Goal: Task Accomplishment & Management: Use online tool/utility

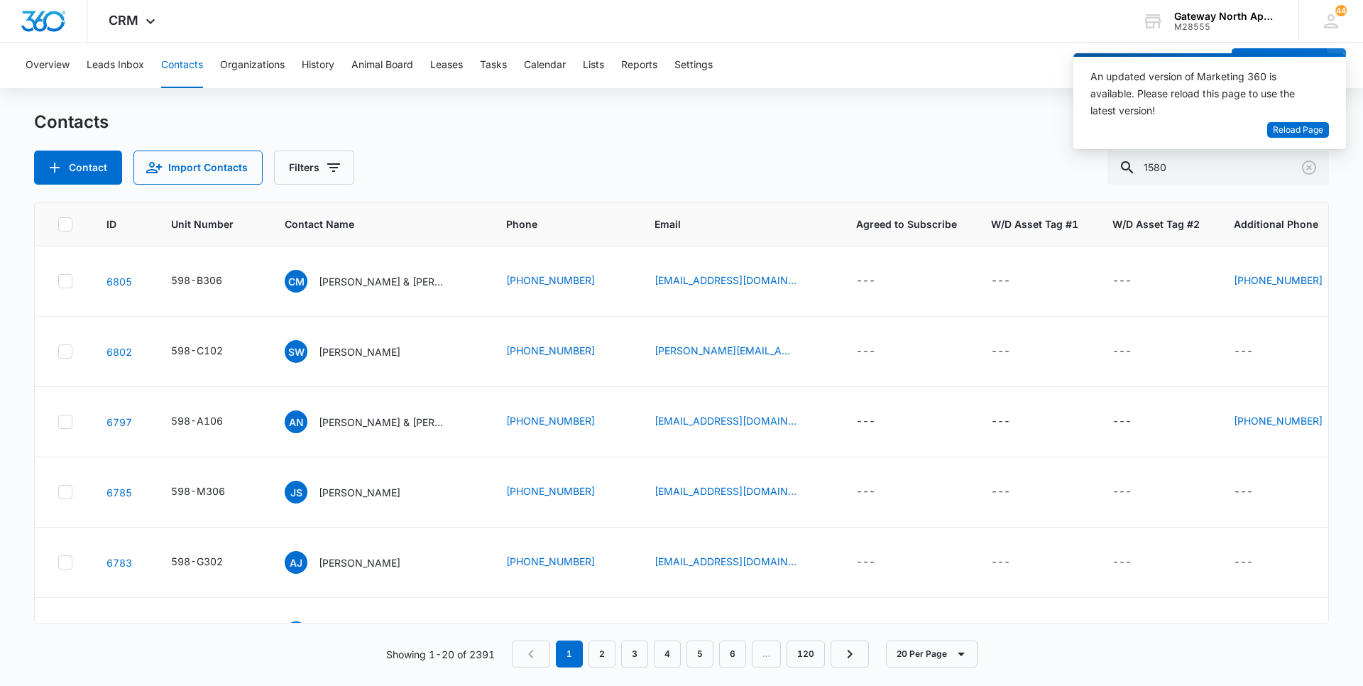
type input "1580"
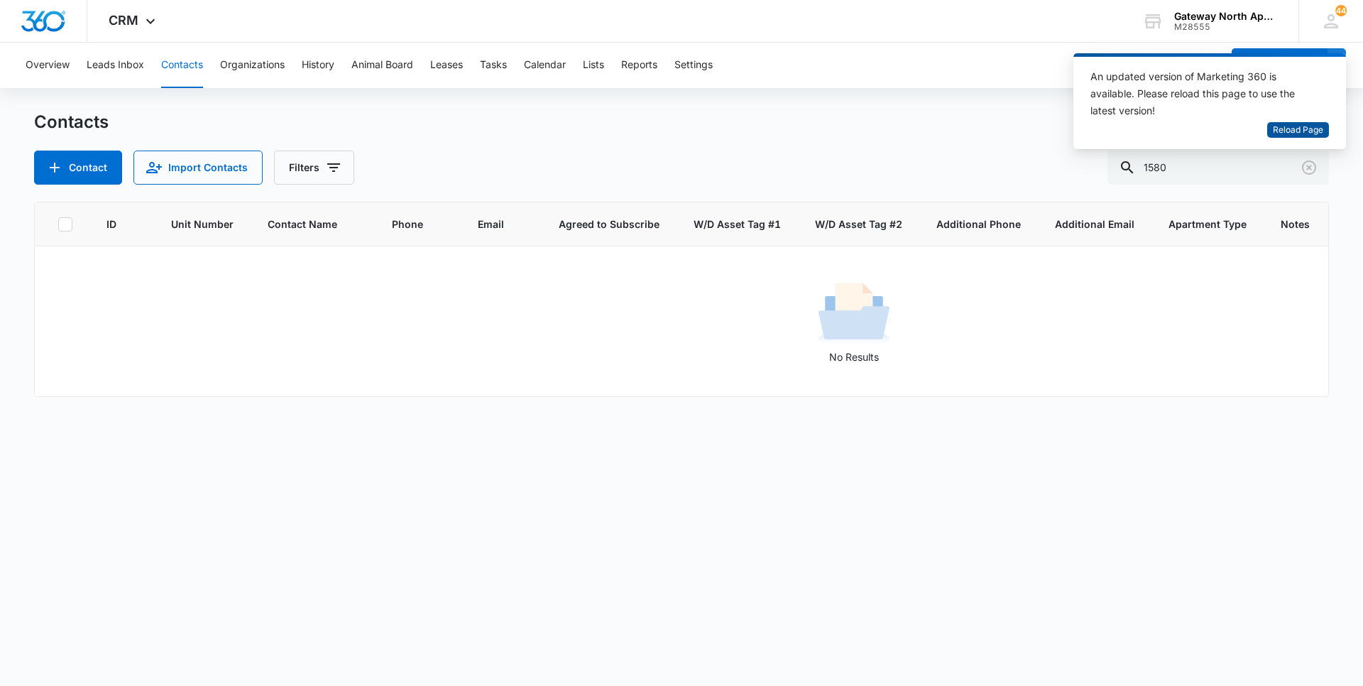
click at [1294, 136] on span "Reload Page" at bounding box center [1298, 130] width 50 height 13
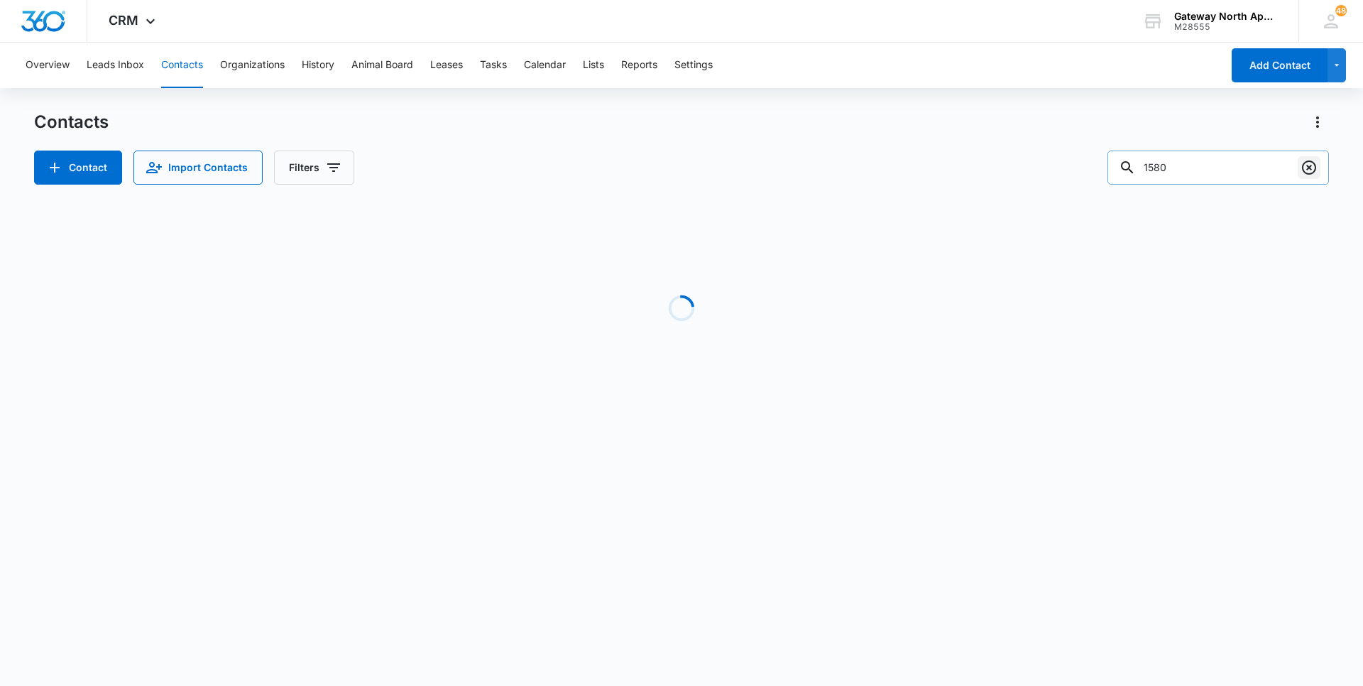
click at [1312, 171] on icon "Clear" at bounding box center [1309, 167] width 17 height 17
click at [1186, 166] on input "text" at bounding box center [1229, 168] width 200 height 34
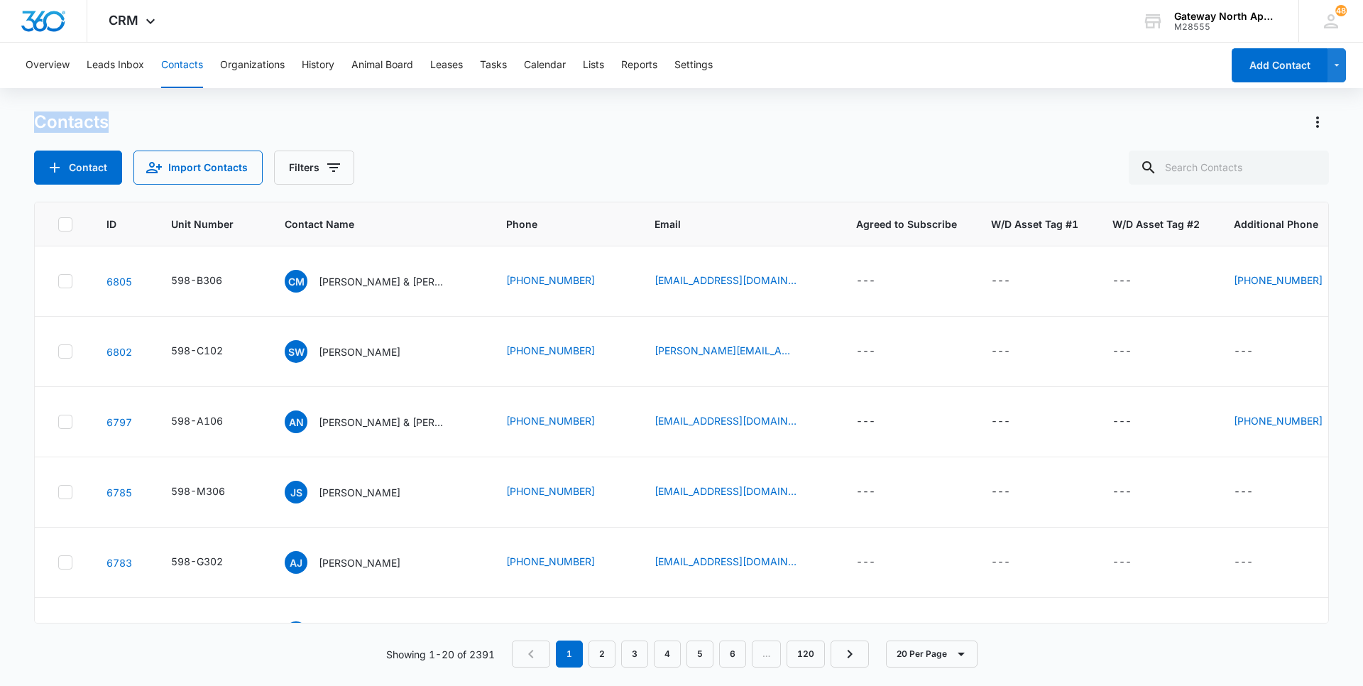
drag, startPoint x: 29, startPoint y: 127, endPoint x: 361, endPoint y: 146, distance: 332.8
click at [359, 145] on main "Contacts Contact Import Contacts Filters ID Unit Number Contact Name Phone Emai…" at bounding box center [681, 398] width 1363 height 574
click at [610, 150] on div "Contacts Contact Import Contacts Filters" at bounding box center [681, 148] width 1295 height 74
click at [1260, 176] on input "text" at bounding box center [1229, 168] width 200 height 34
type input "e200"
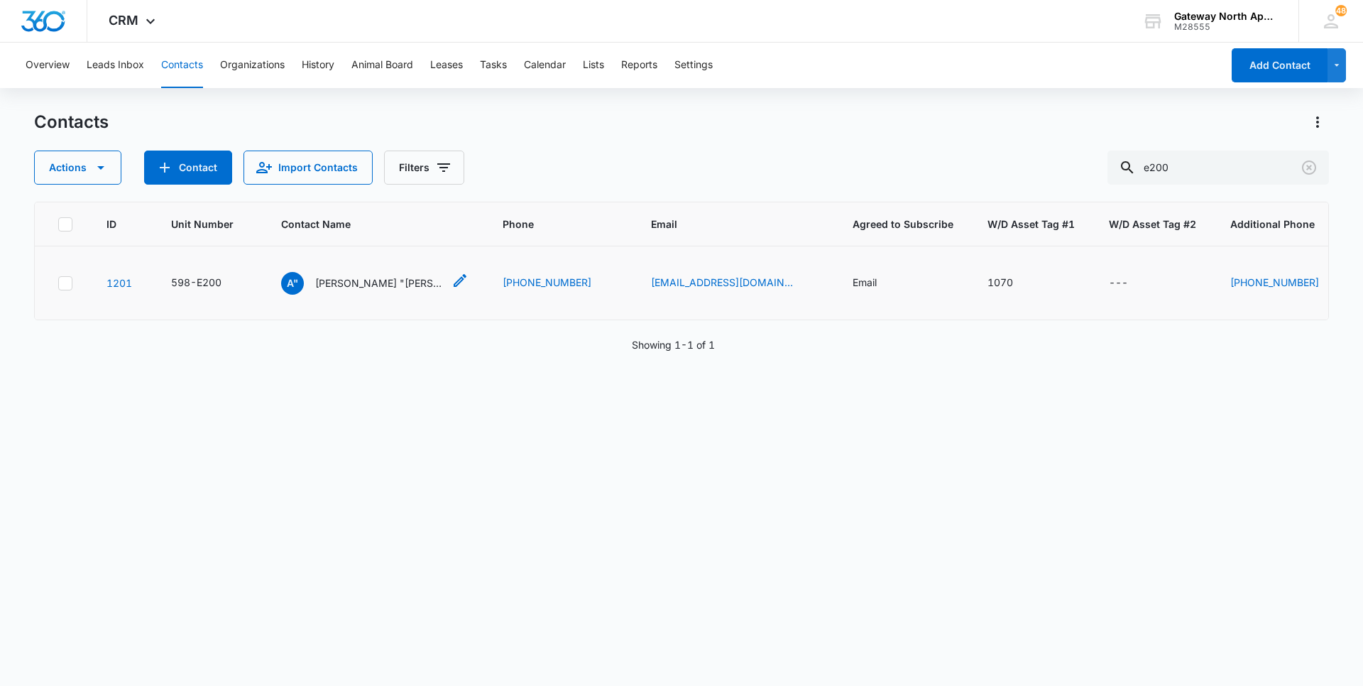
click at [382, 283] on p "Arturo "Nelson" Amaya & Christina Martinez" at bounding box center [379, 282] width 128 height 15
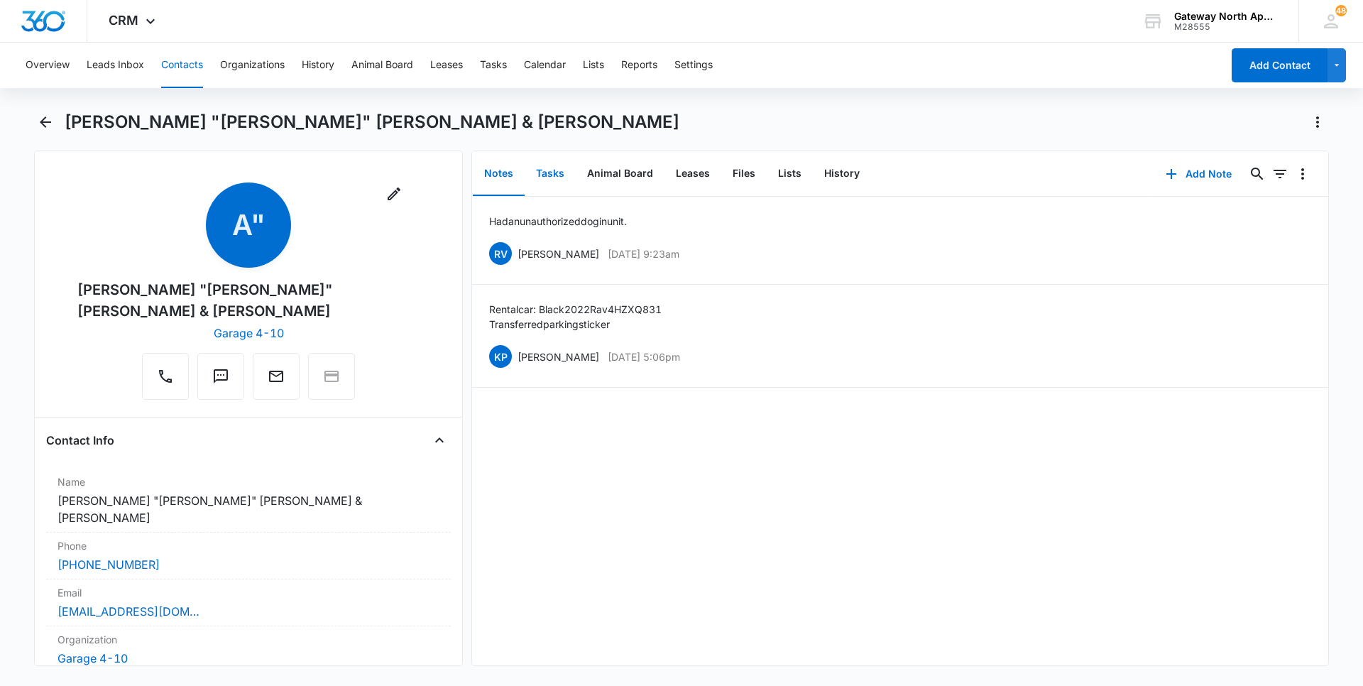
click at [555, 173] on button "Tasks" at bounding box center [550, 174] width 51 height 44
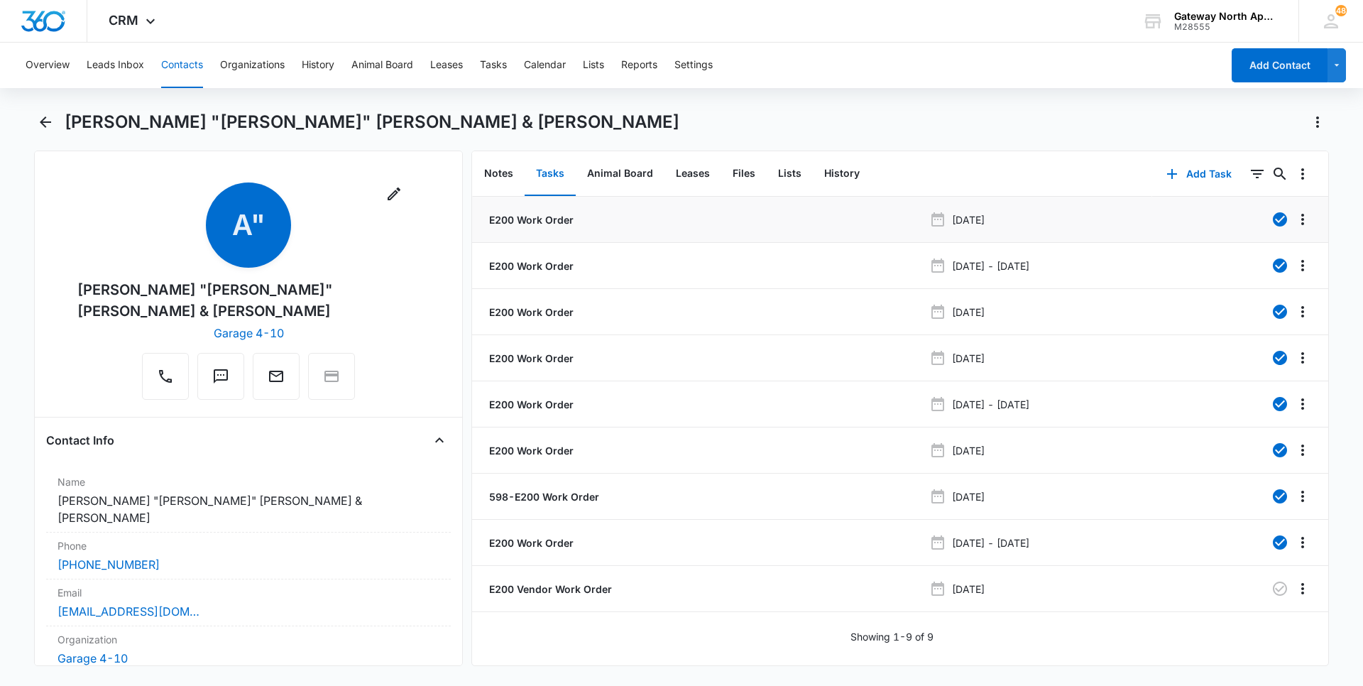
click at [545, 205] on li "E200 Work Order Jan 21, 2023" at bounding box center [900, 220] width 856 height 46
click at [545, 216] on p "E200 Work Order" at bounding box center [529, 219] width 87 height 15
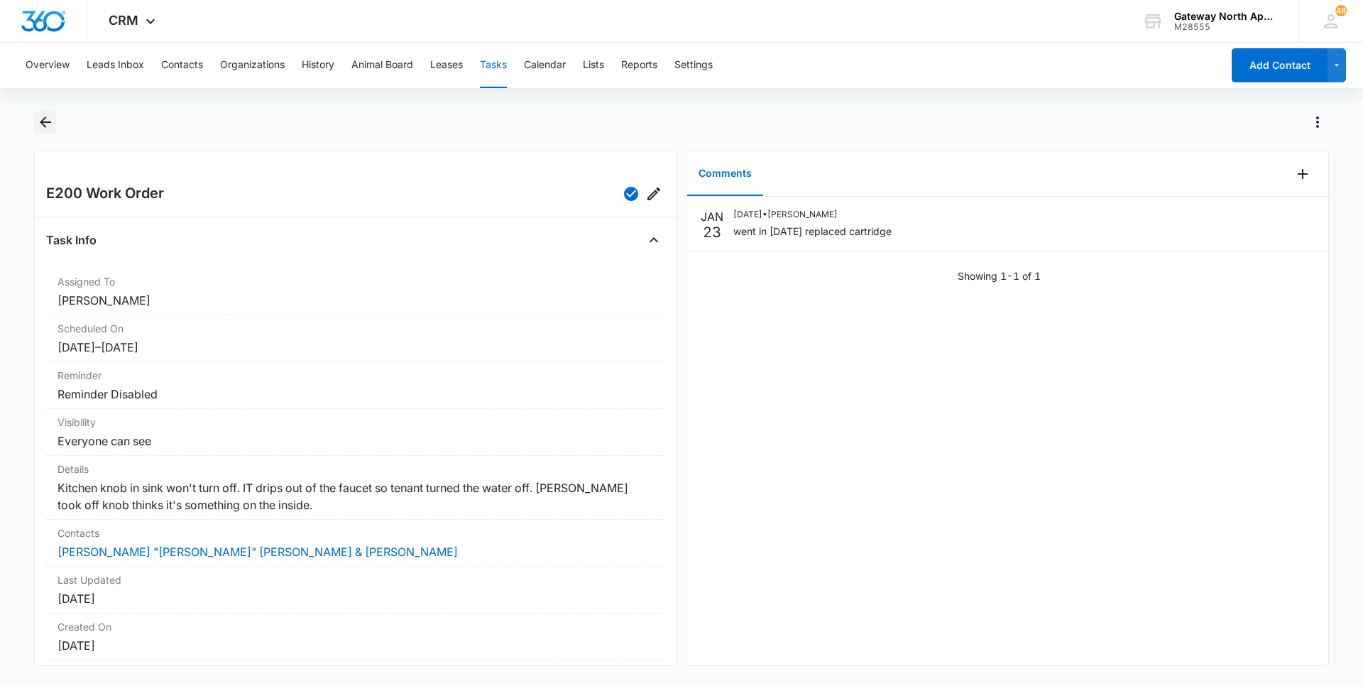
click at [45, 126] on icon "Back" at bounding box center [45, 121] width 11 height 11
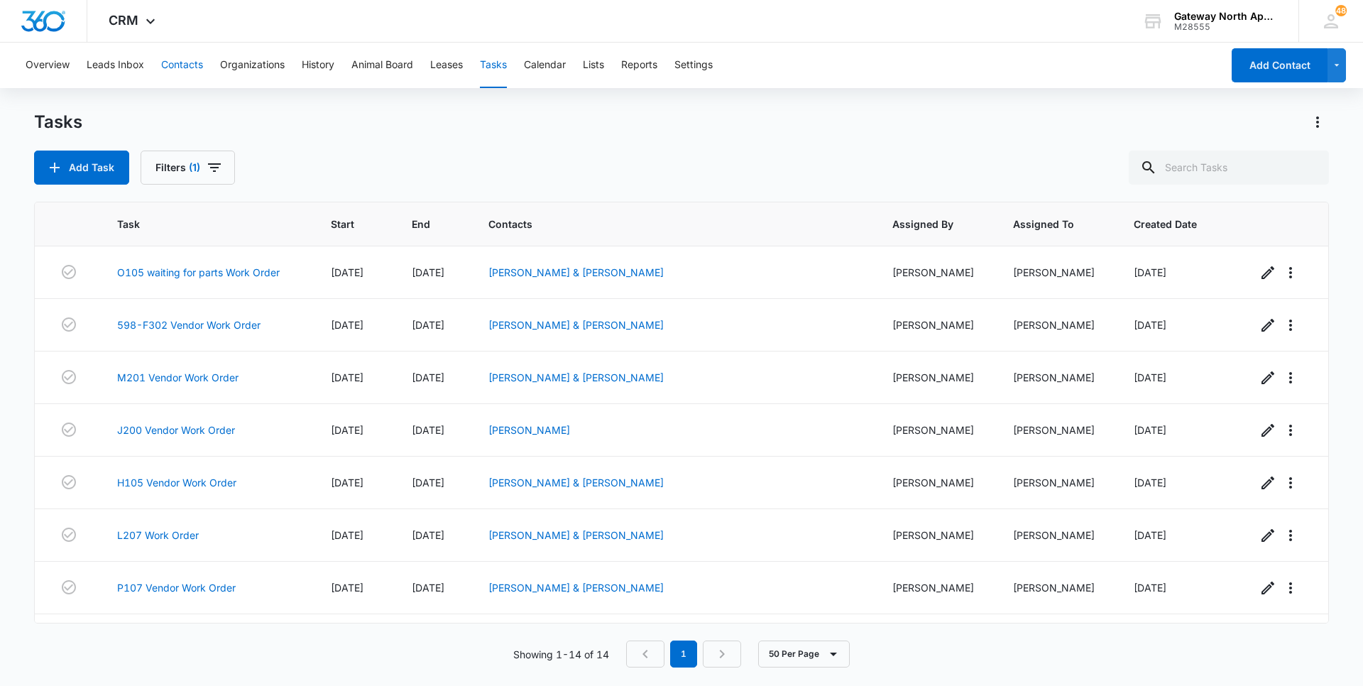
click at [170, 62] on button "Contacts" at bounding box center [182, 65] width 42 height 45
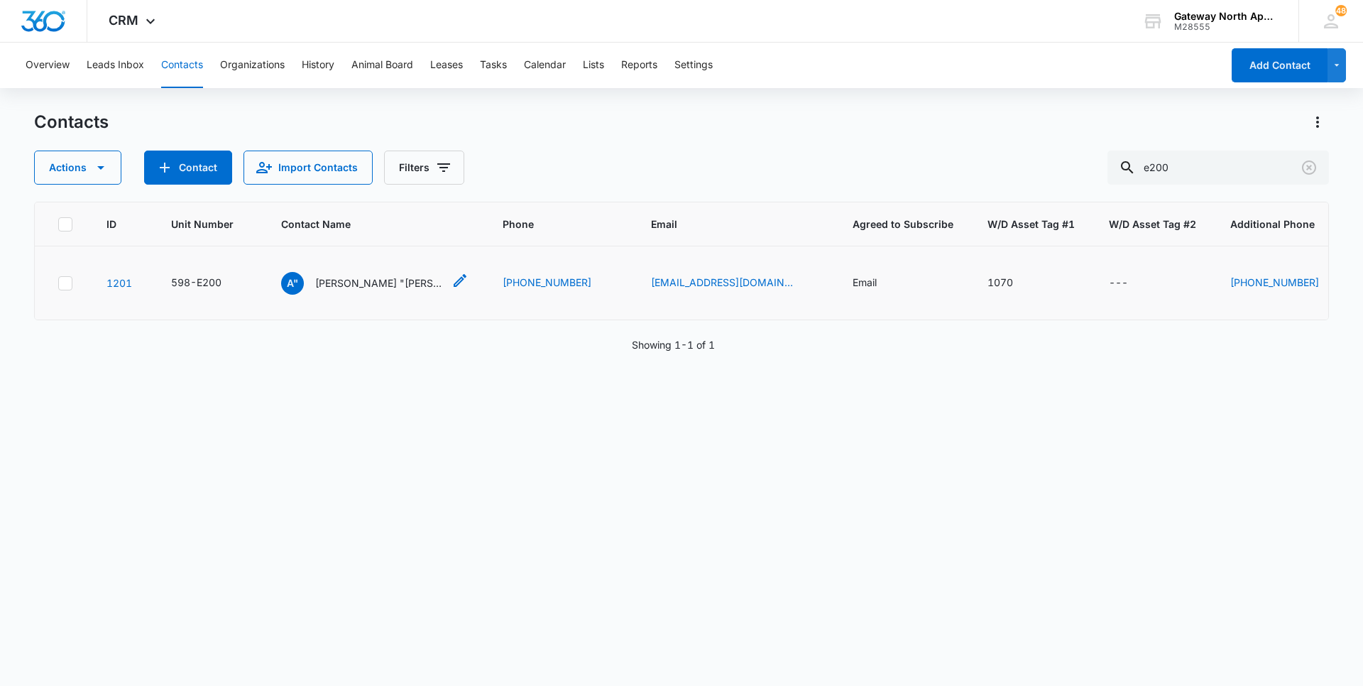
click at [371, 281] on p "Arturo "Nelson" Amaya & Christina Martinez" at bounding box center [379, 282] width 128 height 15
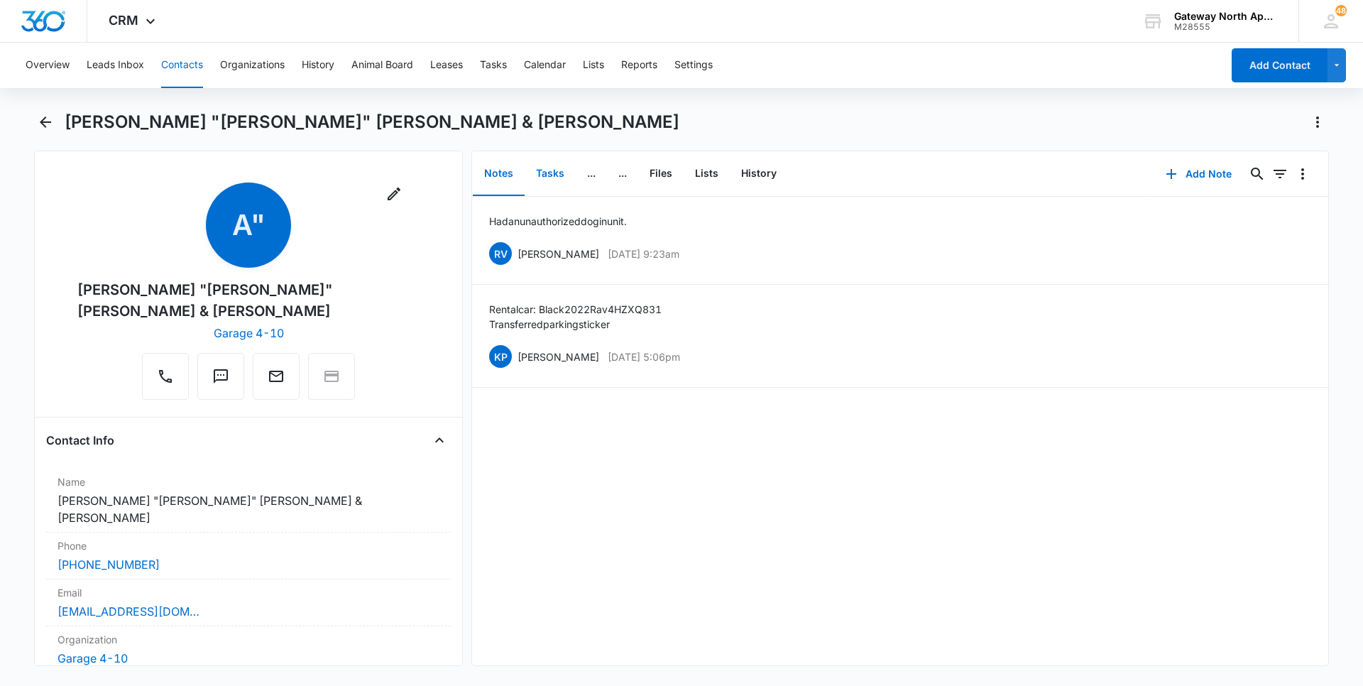
click at [550, 173] on button "Tasks" at bounding box center [550, 174] width 51 height 44
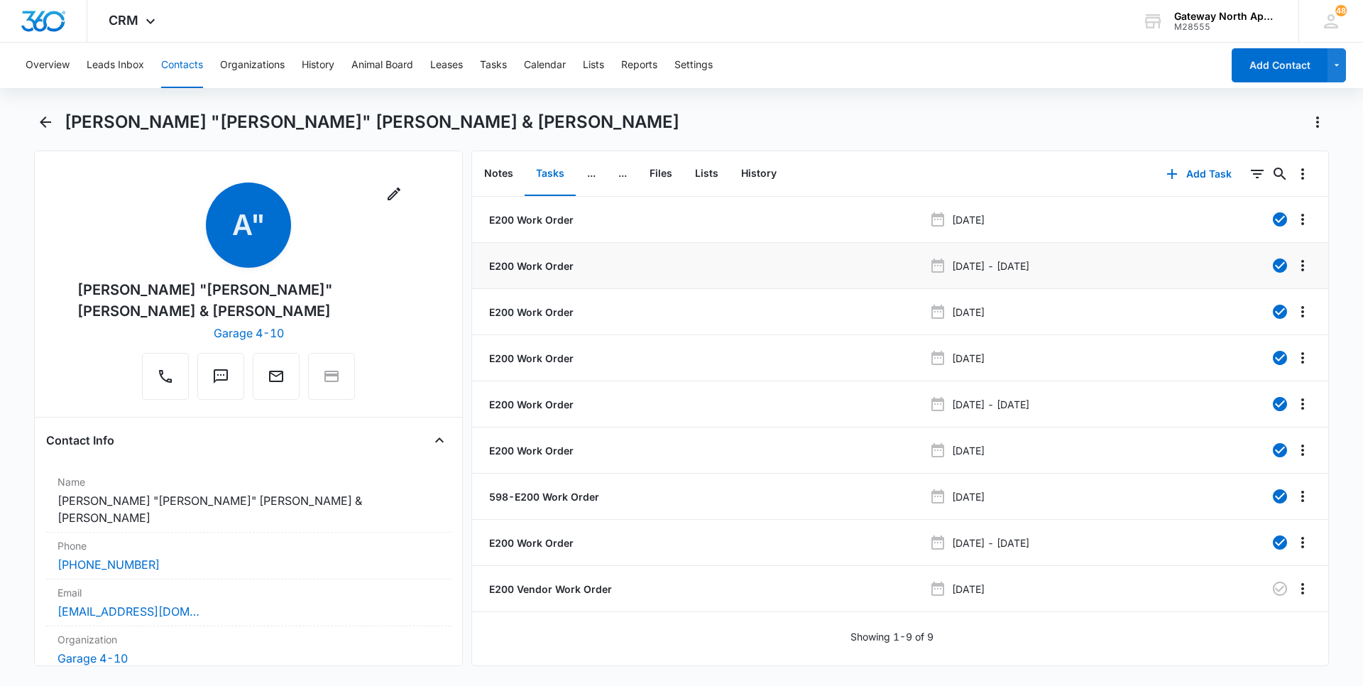
click at [545, 263] on p "E200 Work Order" at bounding box center [529, 265] width 87 height 15
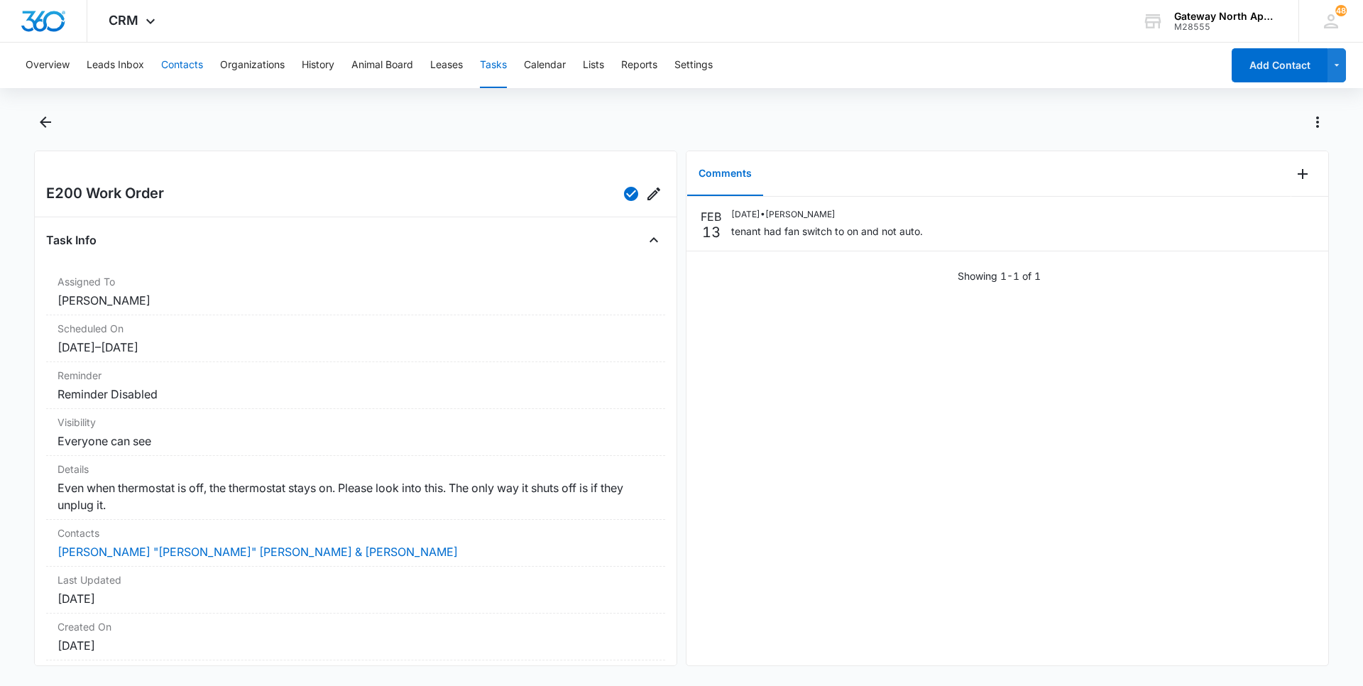
click at [193, 65] on button "Contacts" at bounding box center [182, 65] width 42 height 45
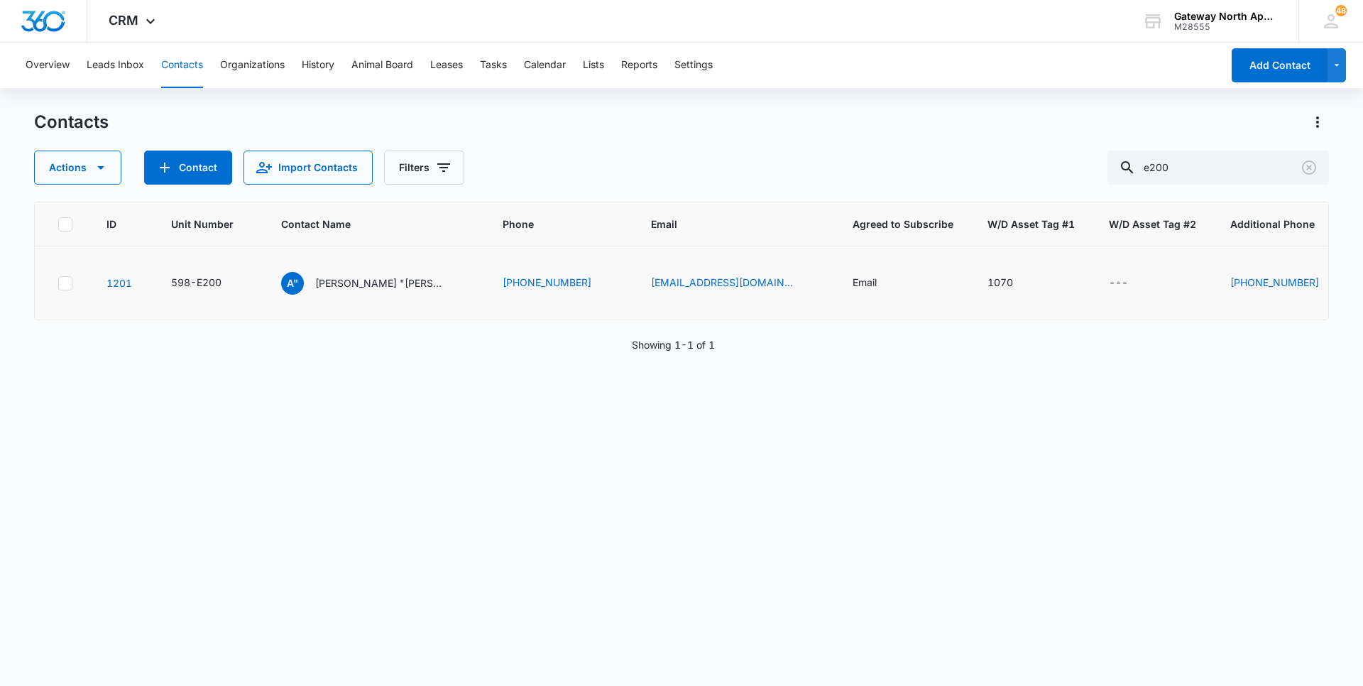
click at [383, 271] on td "A" Arturo "Nelson" Amaya & Christina Martinez" at bounding box center [375, 283] width 222 height 74
click at [383, 275] on div "A" Arturo "Nelson" Amaya & Christina Martinez" at bounding box center [362, 283] width 162 height 23
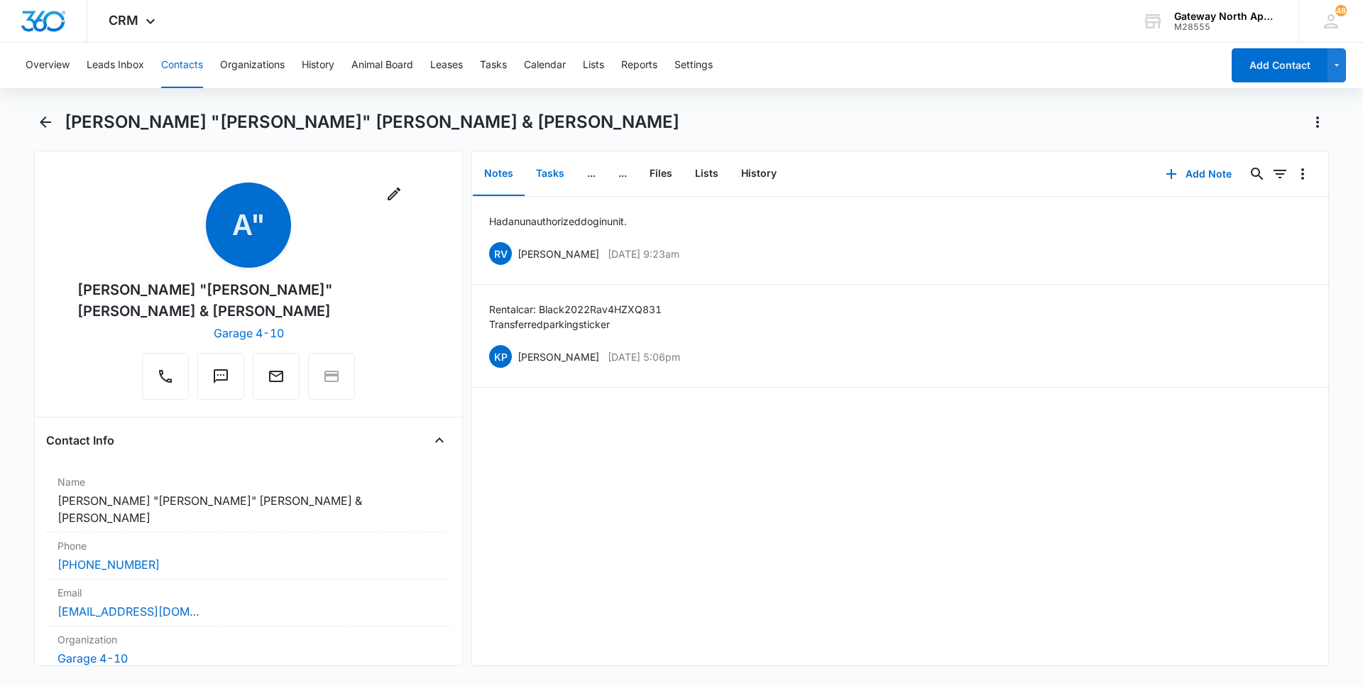
click at [547, 165] on button "Tasks" at bounding box center [550, 174] width 51 height 44
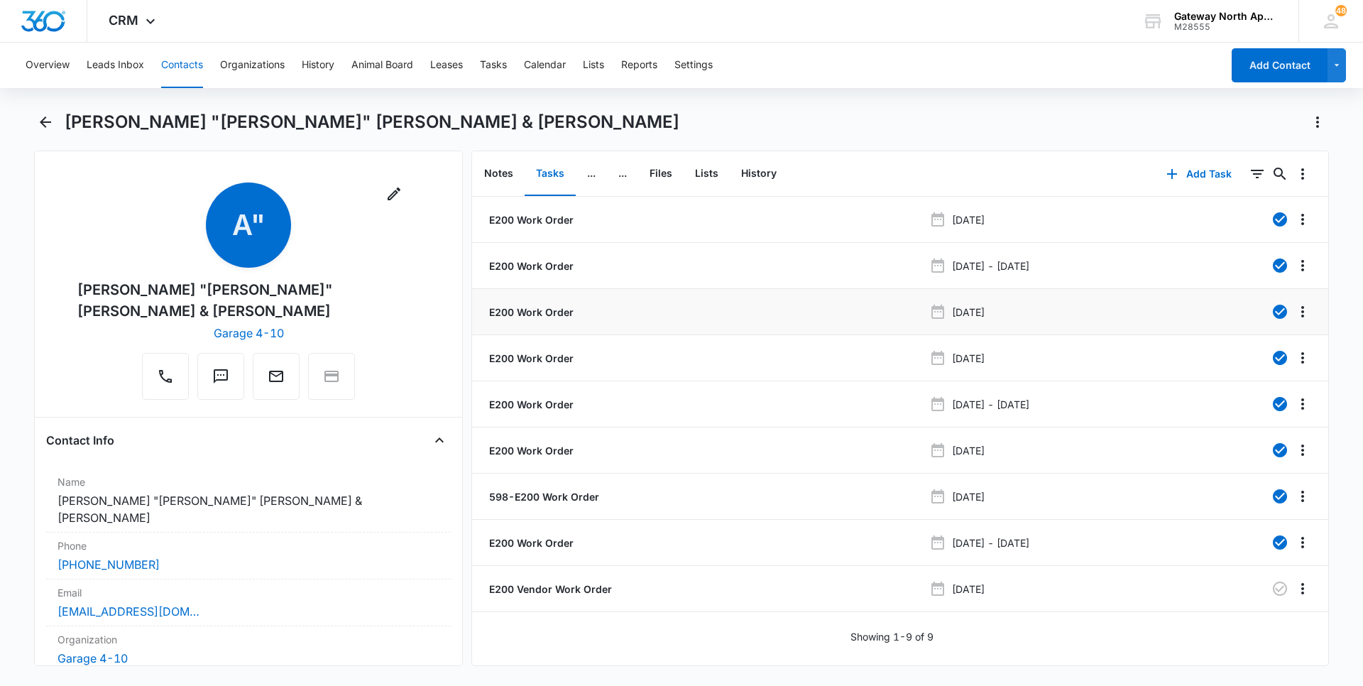
click at [546, 309] on p "E200 Work Order" at bounding box center [529, 312] width 87 height 15
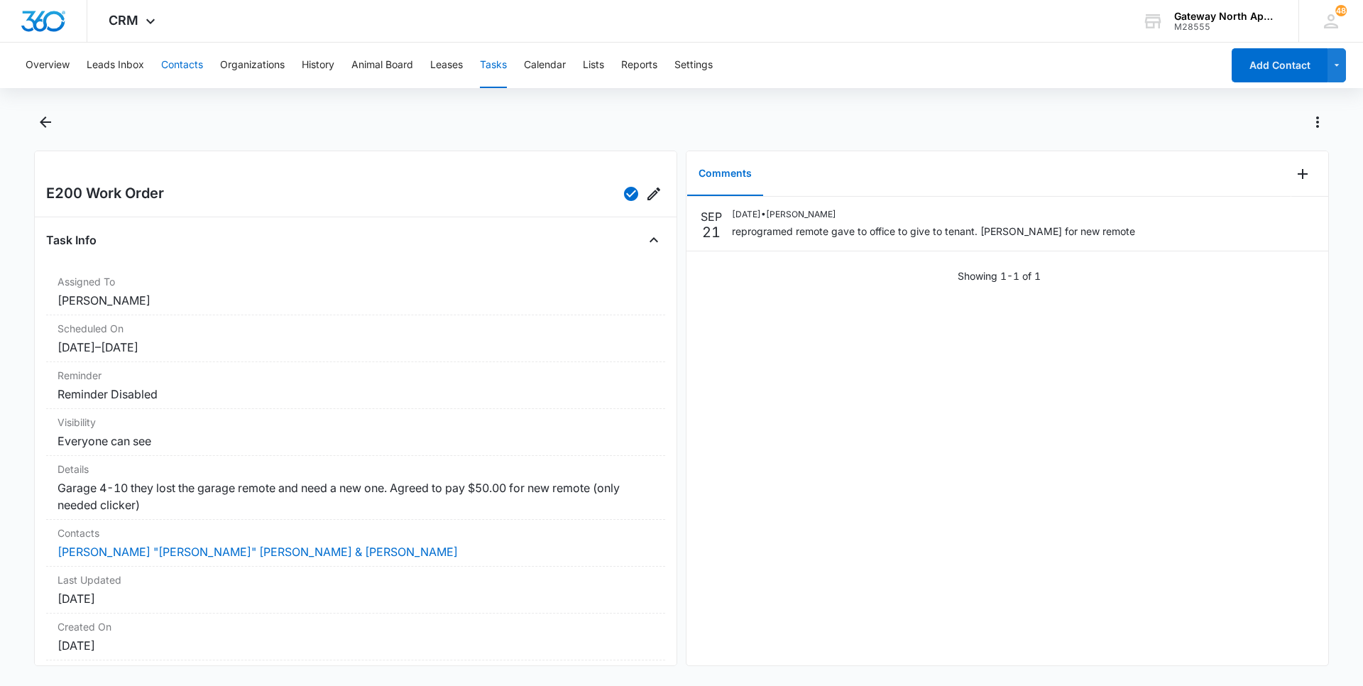
click at [180, 69] on button "Contacts" at bounding box center [182, 65] width 42 height 45
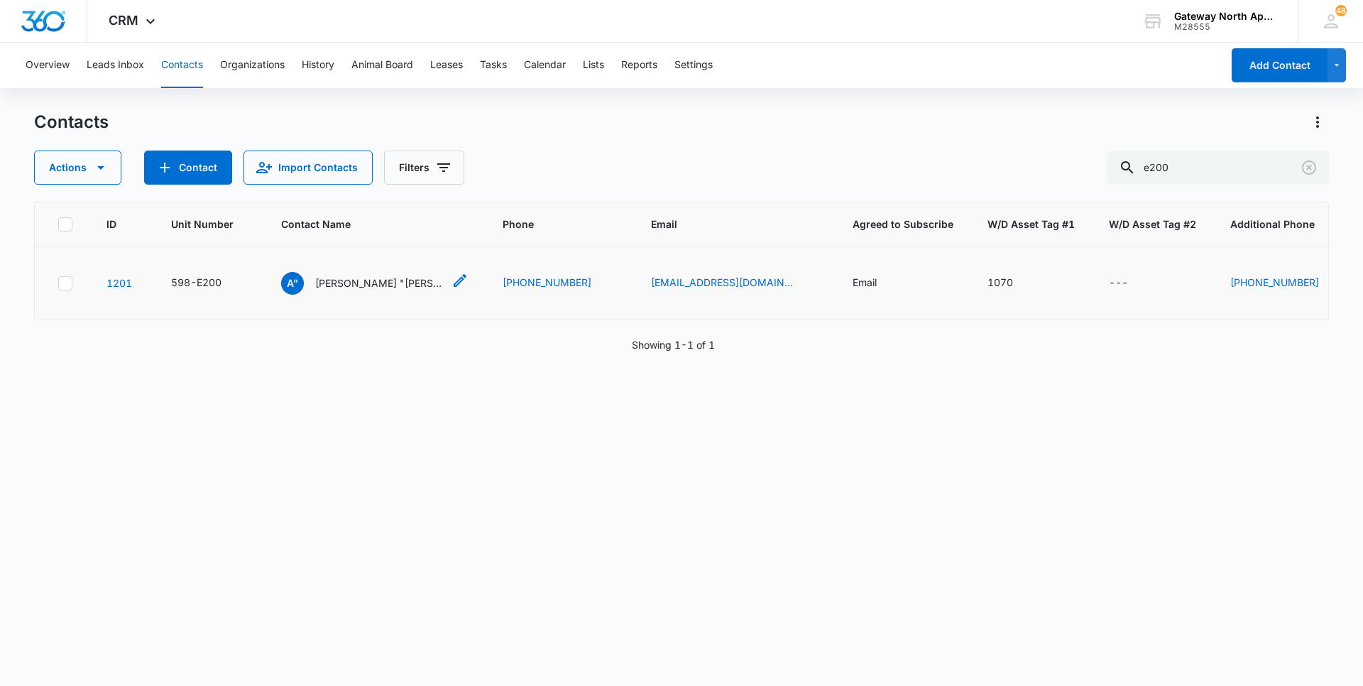
click at [335, 283] on p "Arturo "Nelson" Amaya & Christina Martinez" at bounding box center [379, 282] width 128 height 15
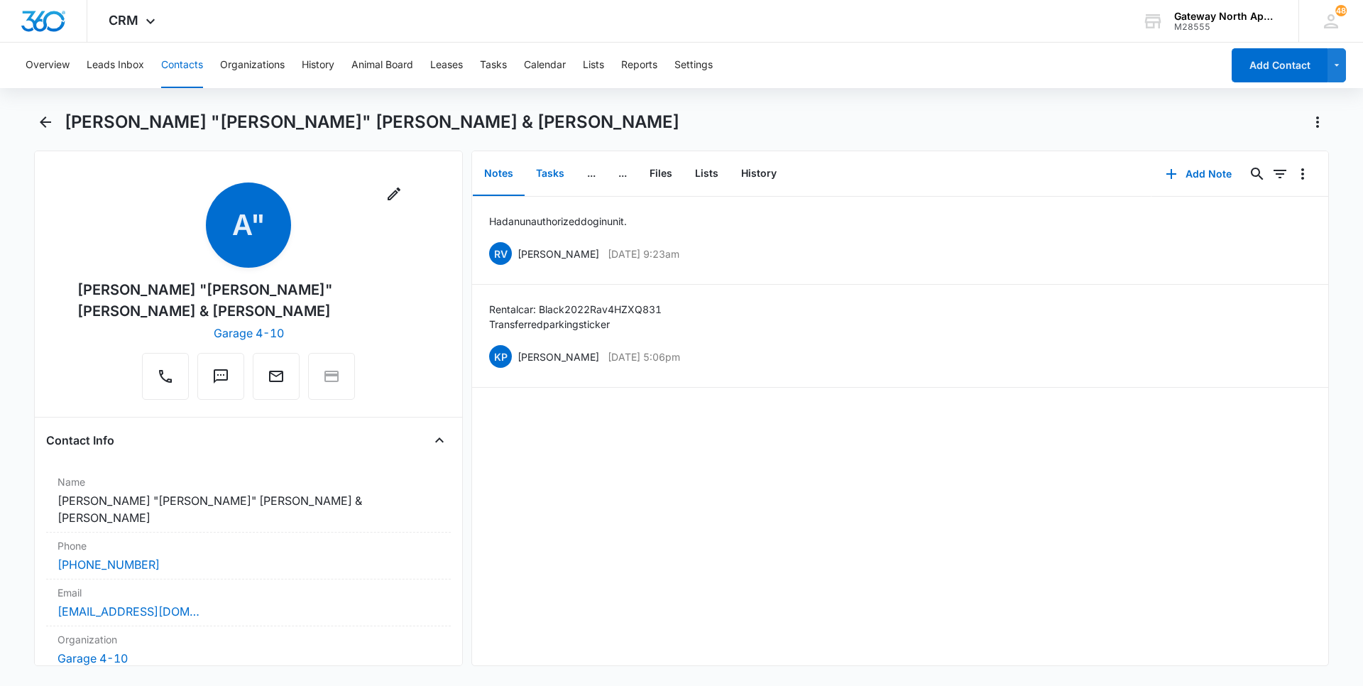
click at [556, 173] on button "Tasks" at bounding box center [550, 174] width 51 height 44
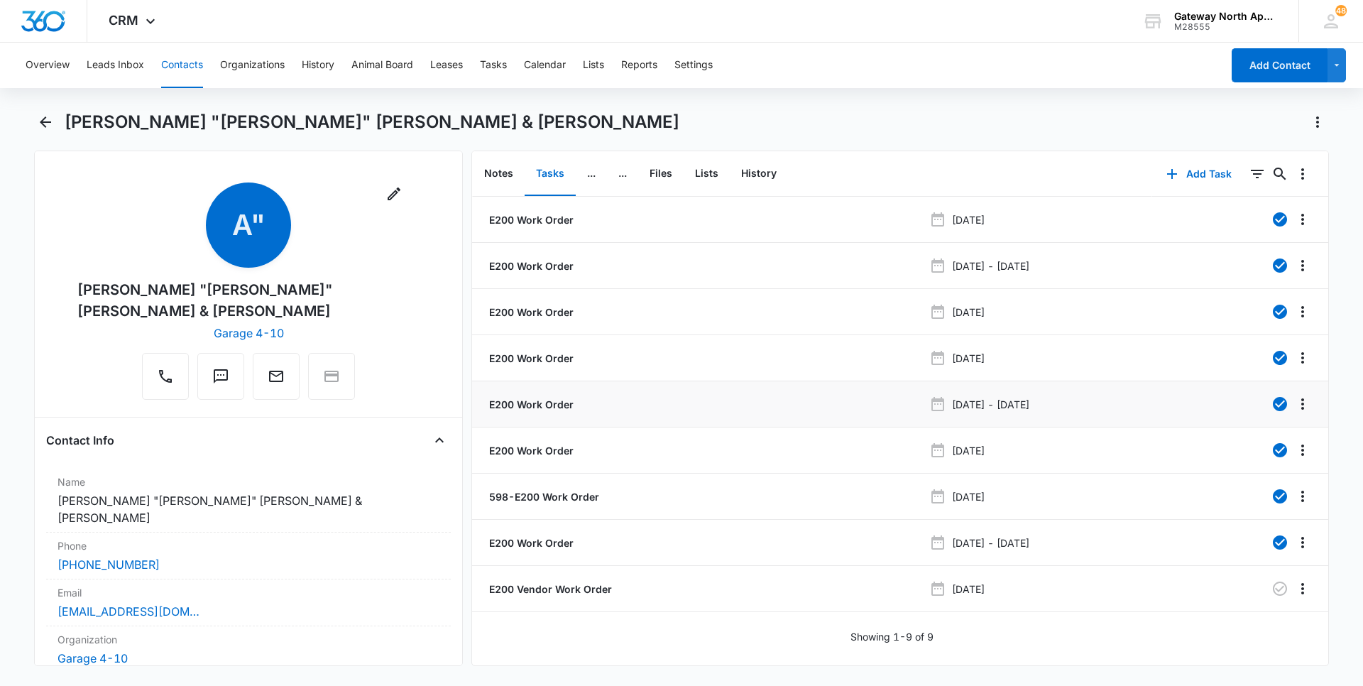
click at [529, 393] on li "E200 Work Order Aug 14, 2024 - Aug 21, 2024" at bounding box center [900, 404] width 856 height 46
click at [531, 398] on p "E200 Work Order" at bounding box center [529, 404] width 87 height 15
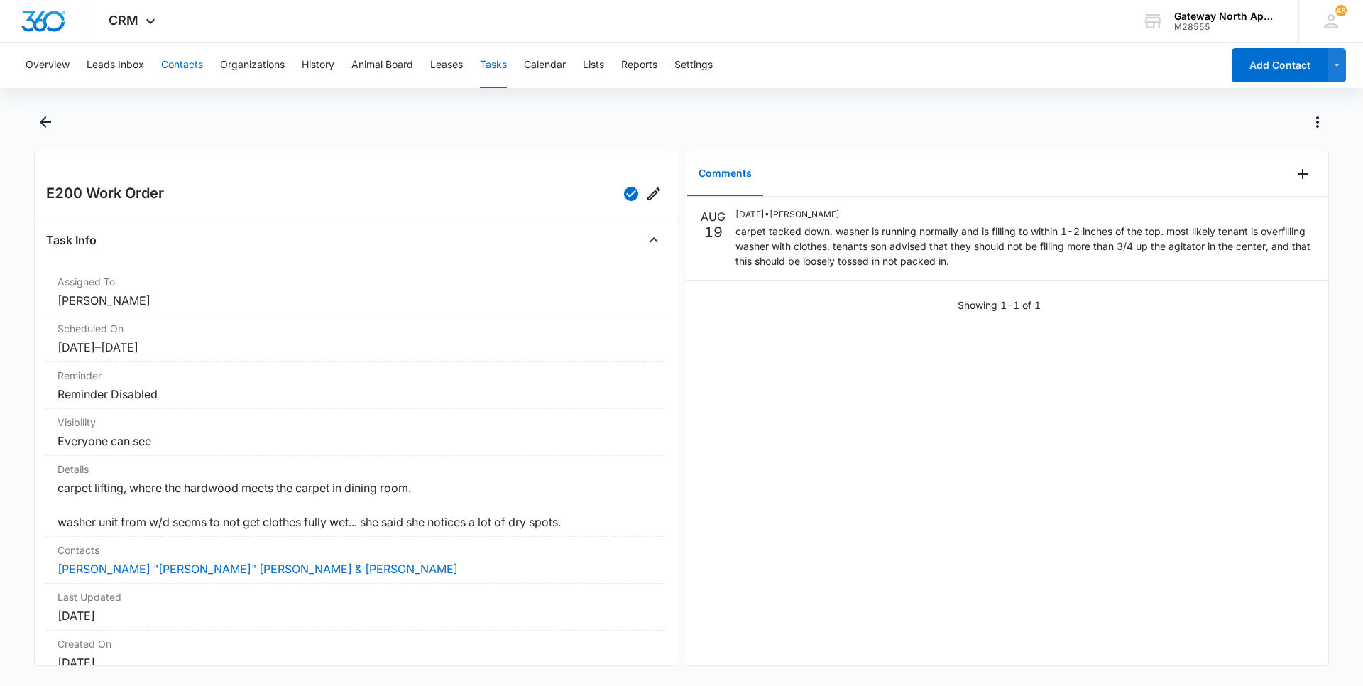
click at [173, 67] on button "Contacts" at bounding box center [182, 65] width 42 height 45
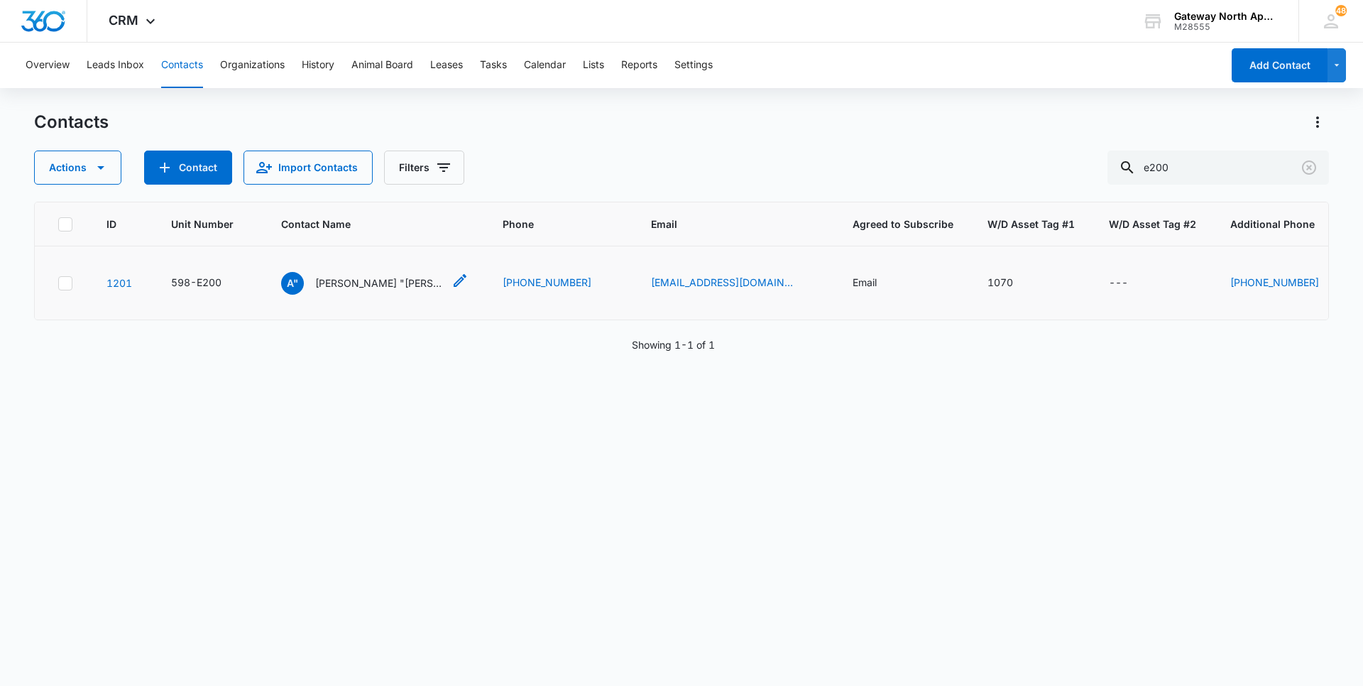
click at [354, 287] on p "Arturo "Nelson" Amaya & Christina Martinez" at bounding box center [379, 282] width 128 height 15
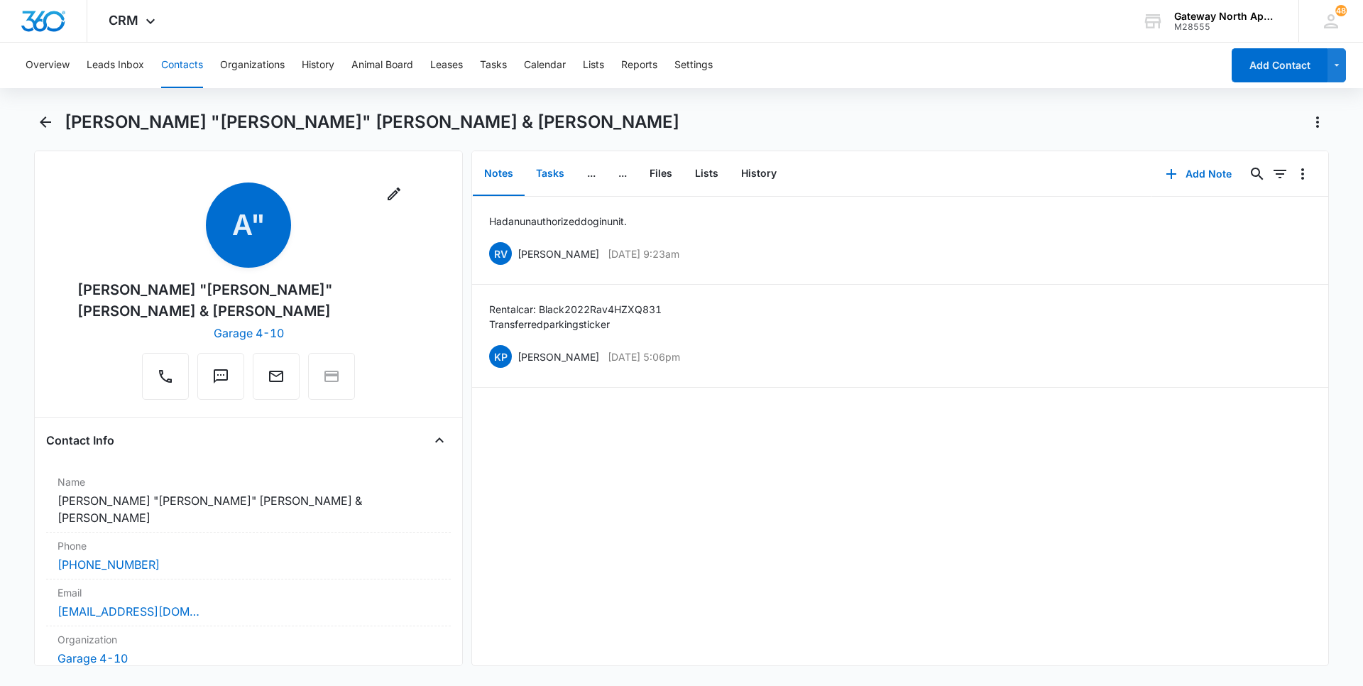
click at [538, 178] on button "Tasks" at bounding box center [550, 174] width 51 height 44
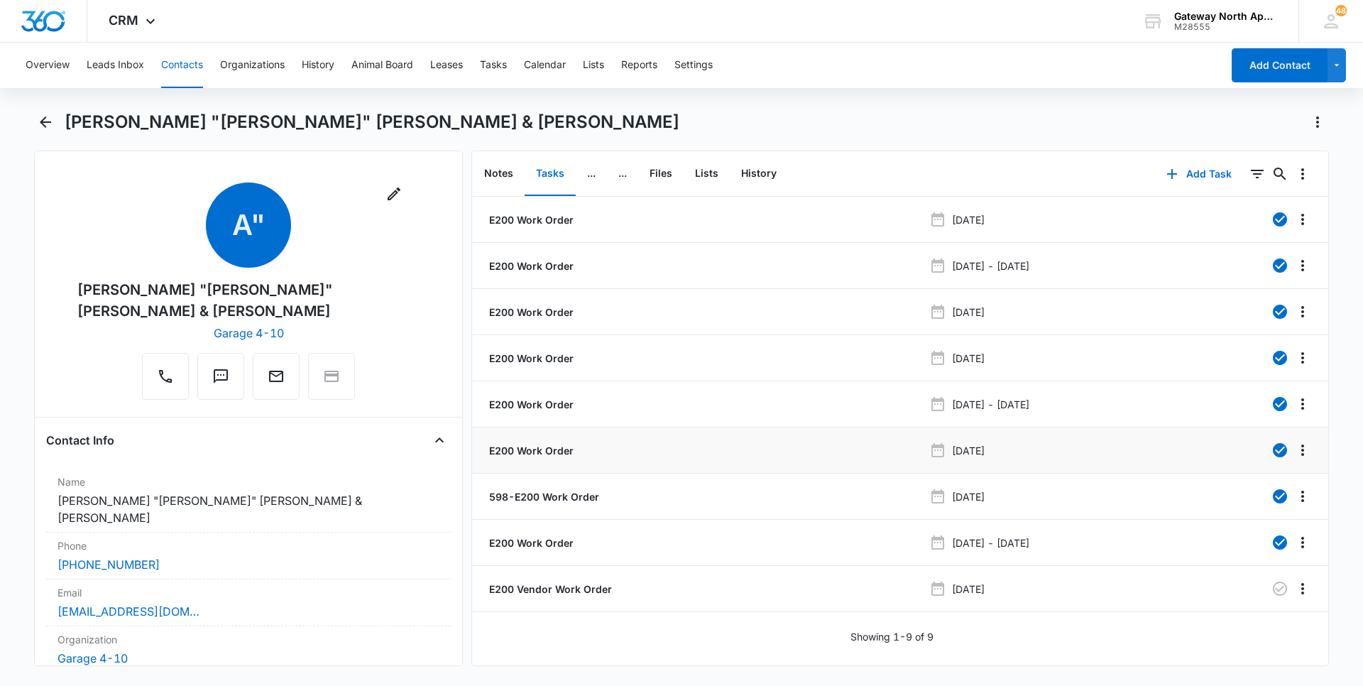
click at [533, 444] on p "E200 Work Order" at bounding box center [529, 450] width 87 height 15
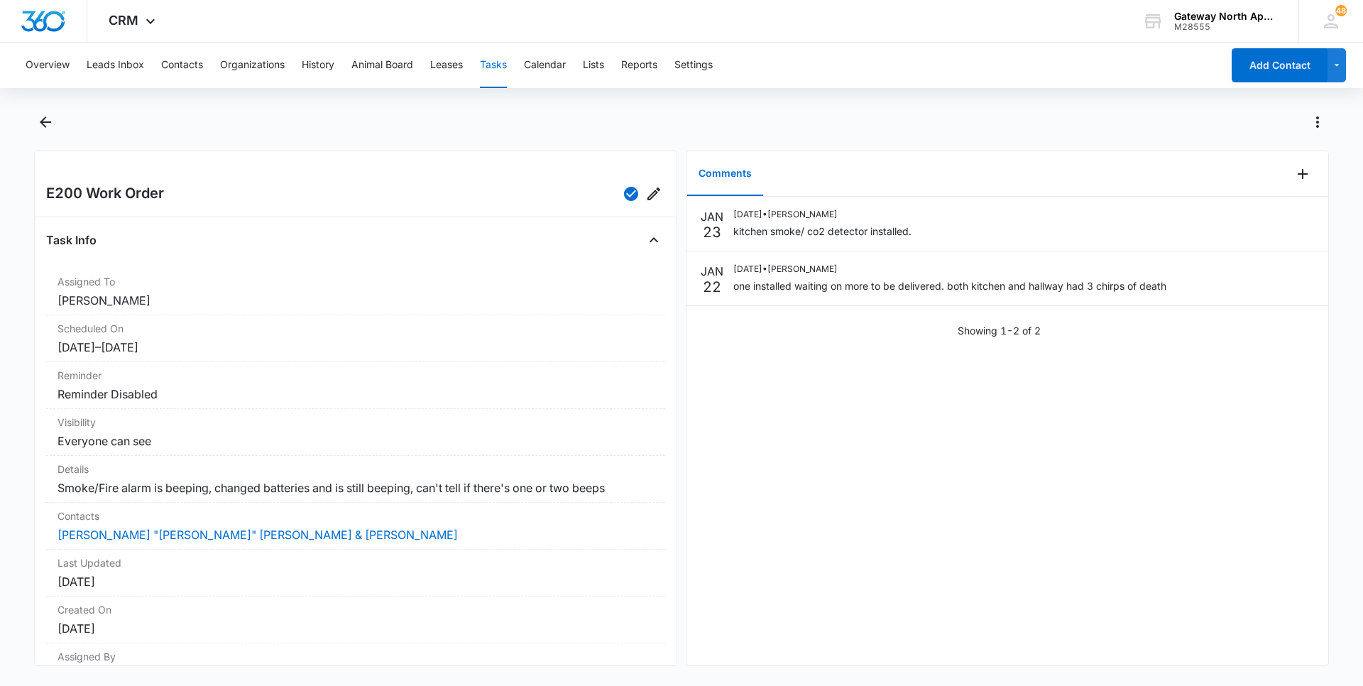
click at [205, 62] on div "Overview Leads Inbox Contacts Organizations History Animal Board Leases Tasks C…" at bounding box center [619, 65] width 1205 height 45
click at [201, 62] on button "Contacts" at bounding box center [182, 65] width 42 height 45
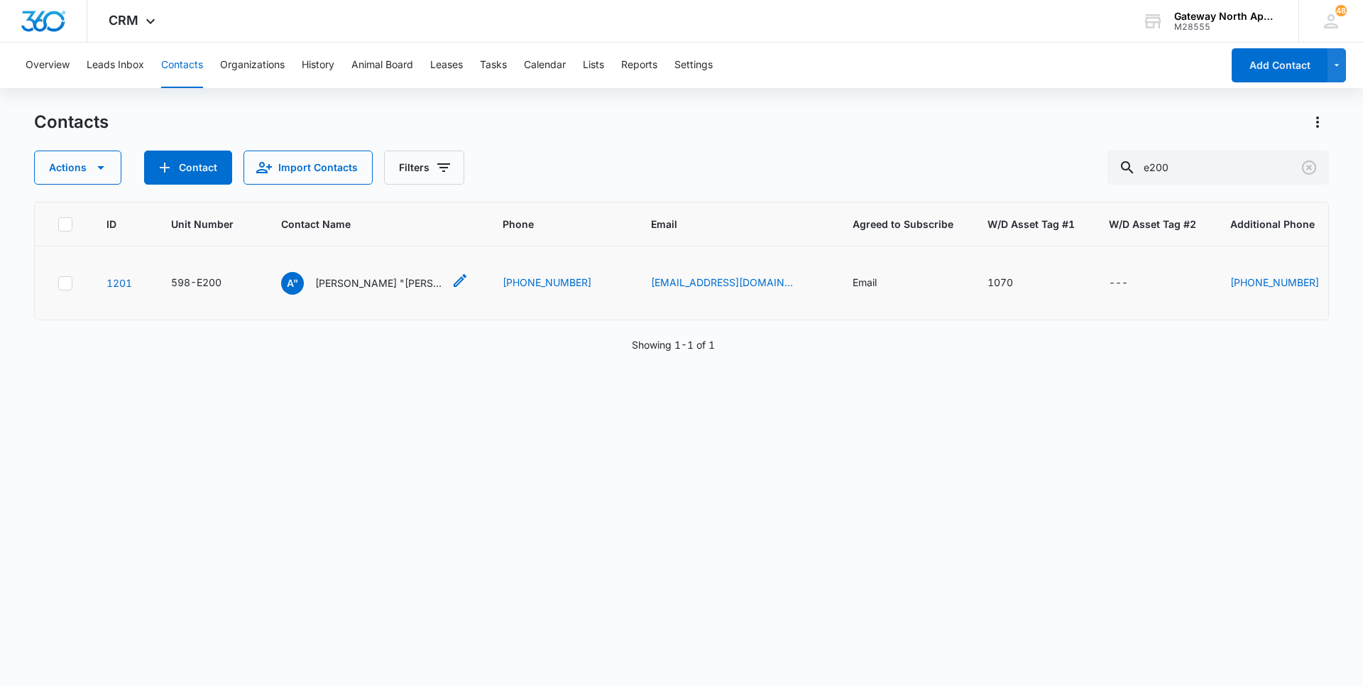
click at [388, 282] on p "Arturo "Nelson" Amaya & Christina Martinez" at bounding box center [379, 282] width 128 height 15
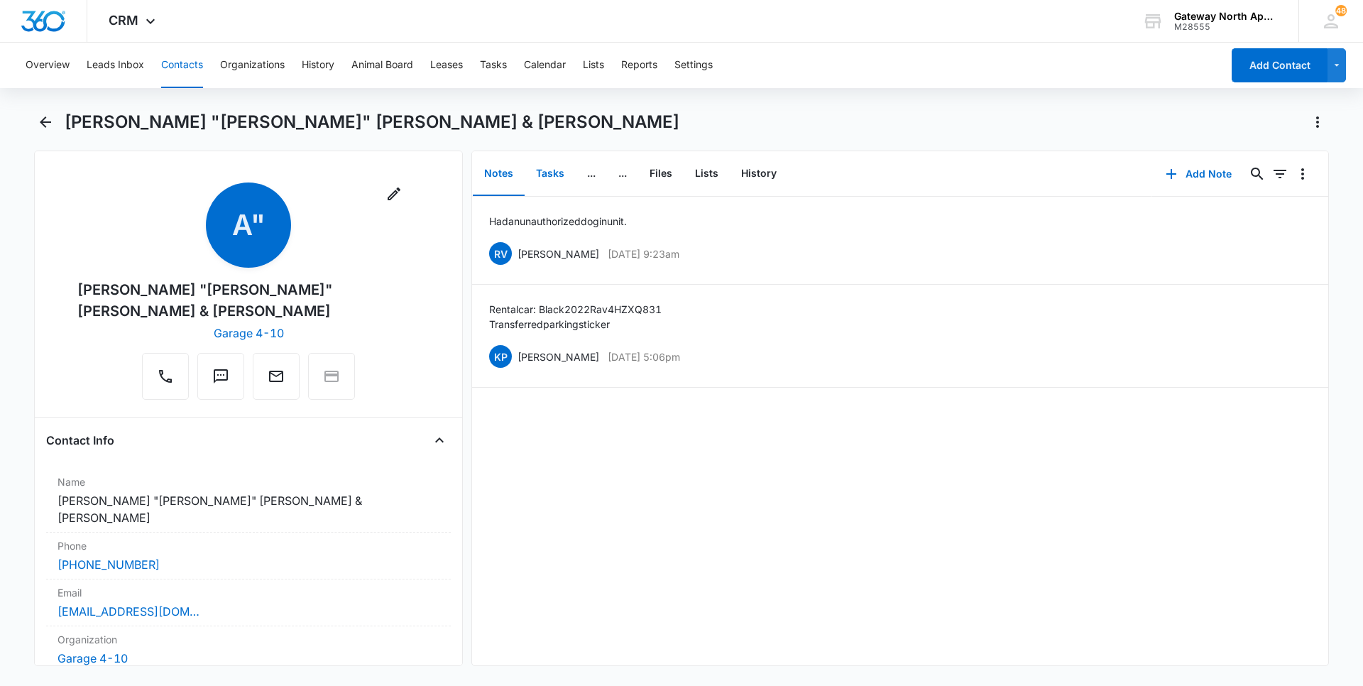
click at [546, 164] on button "Tasks" at bounding box center [550, 174] width 51 height 44
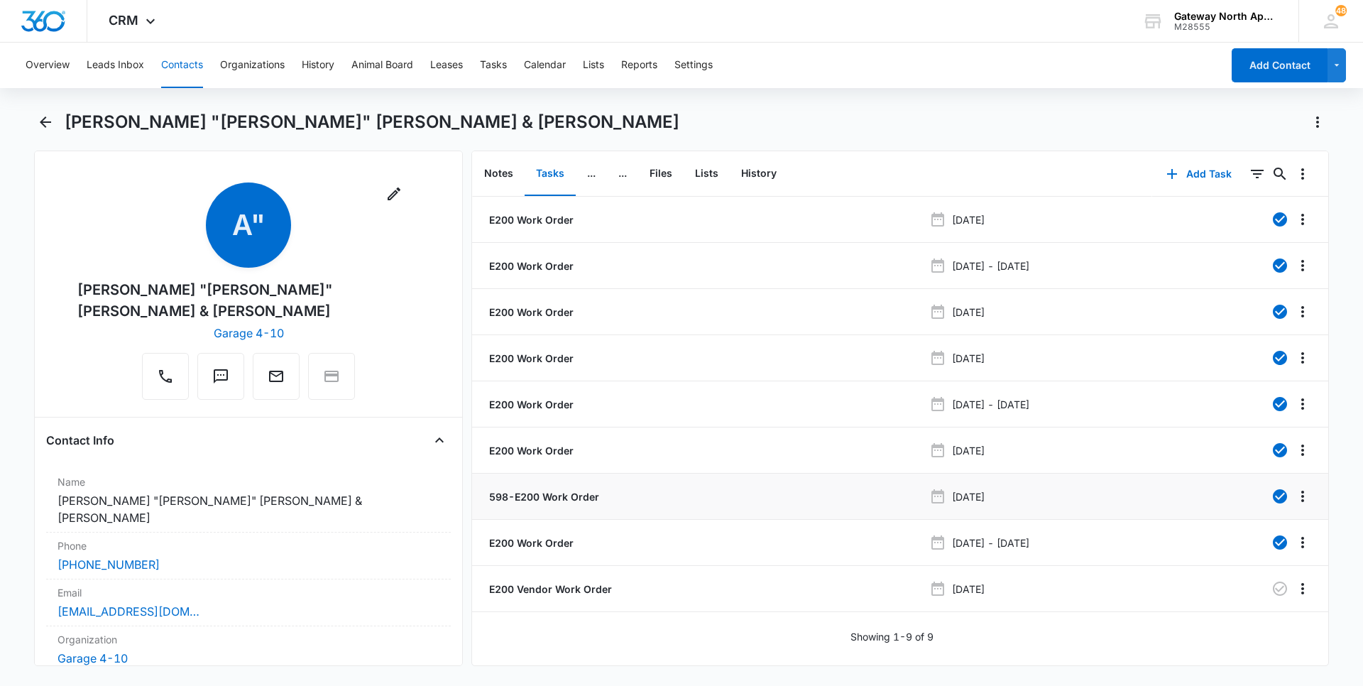
click at [524, 492] on p "598-E200 Work Order" at bounding box center [542, 496] width 113 height 15
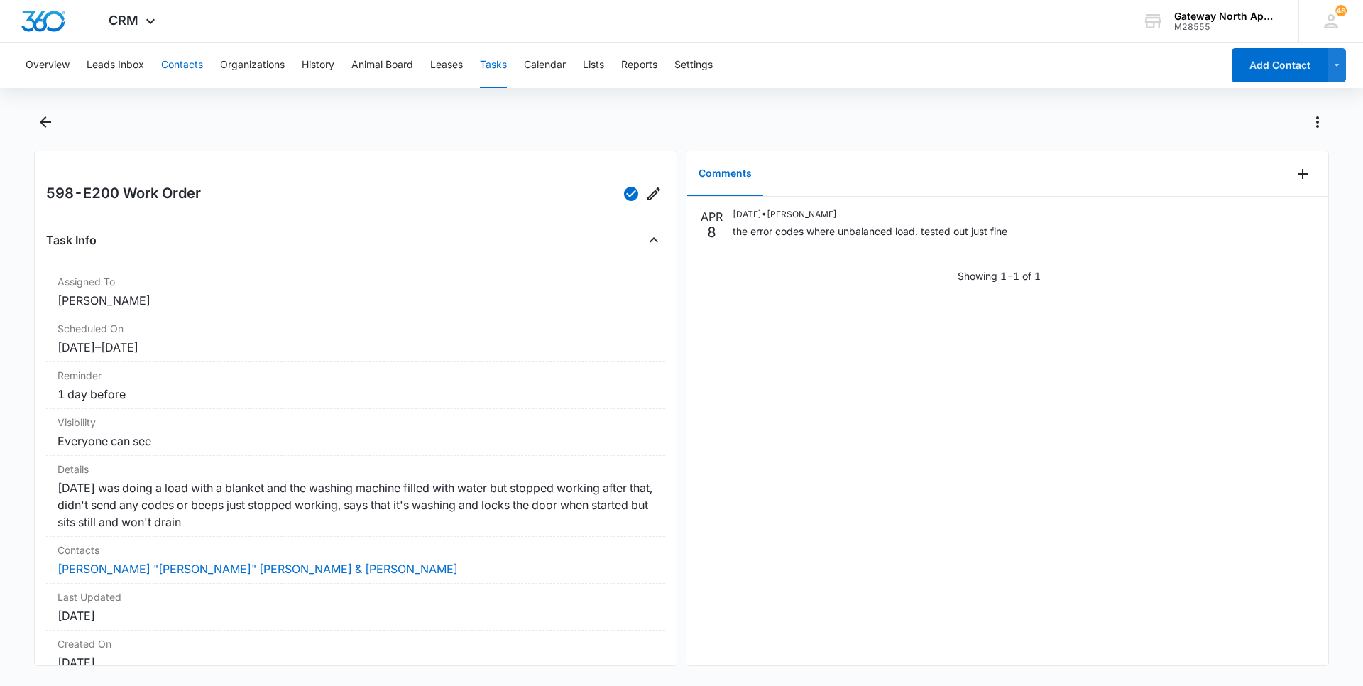
click at [193, 67] on button "Contacts" at bounding box center [182, 65] width 42 height 45
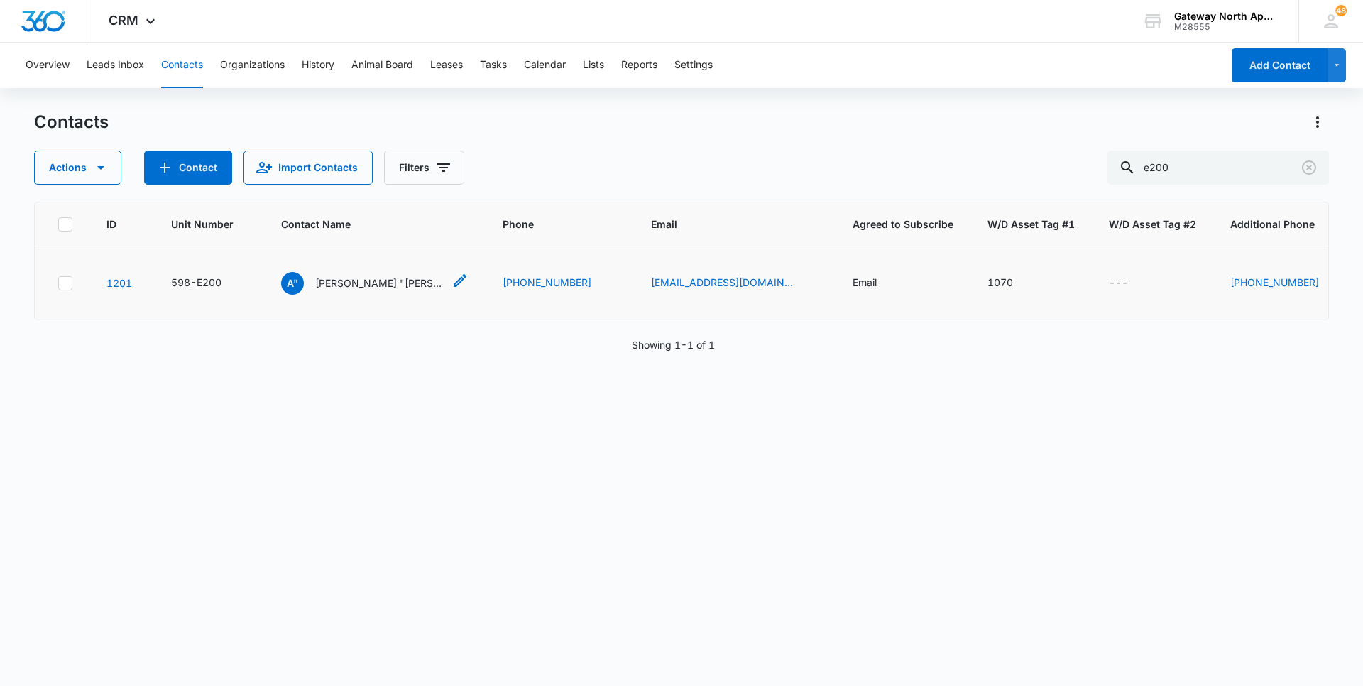
click at [344, 285] on p "Arturo "Nelson" Amaya & Christina Martinez" at bounding box center [379, 282] width 128 height 15
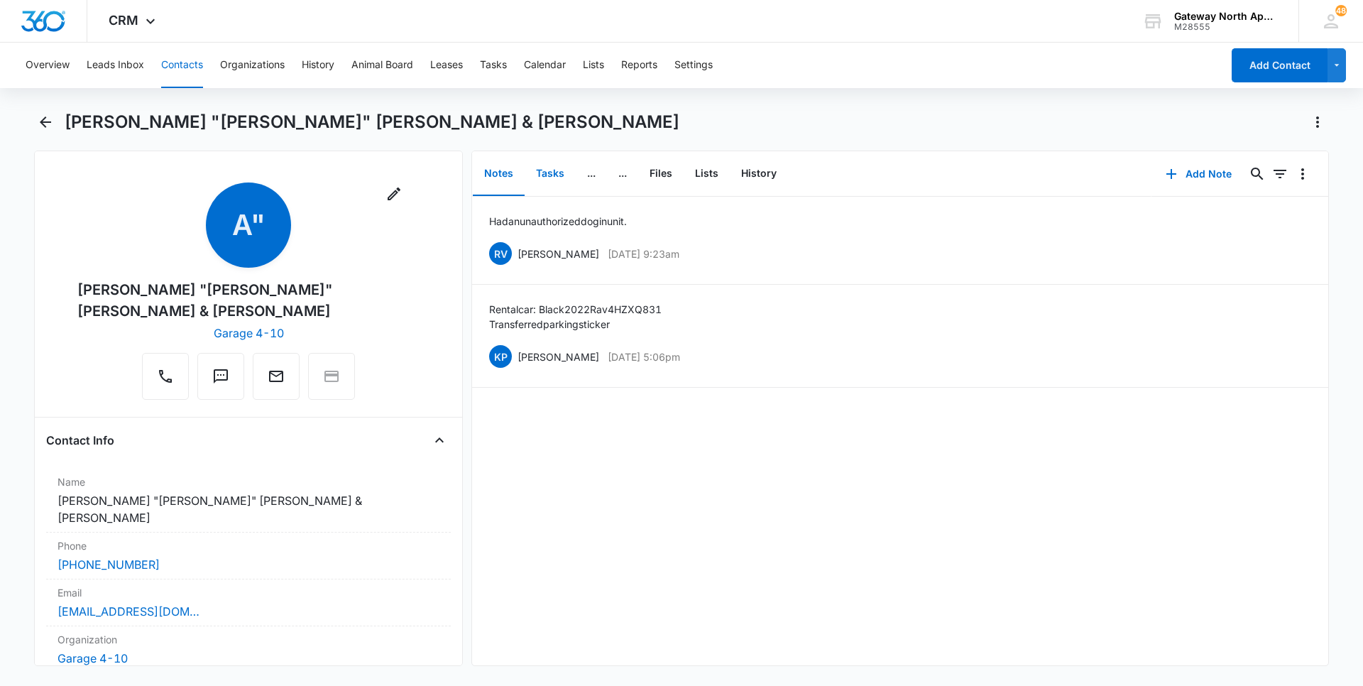
click at [547, 178] on button "Tasks" at bounding box center [550, 174] width 51 height 44
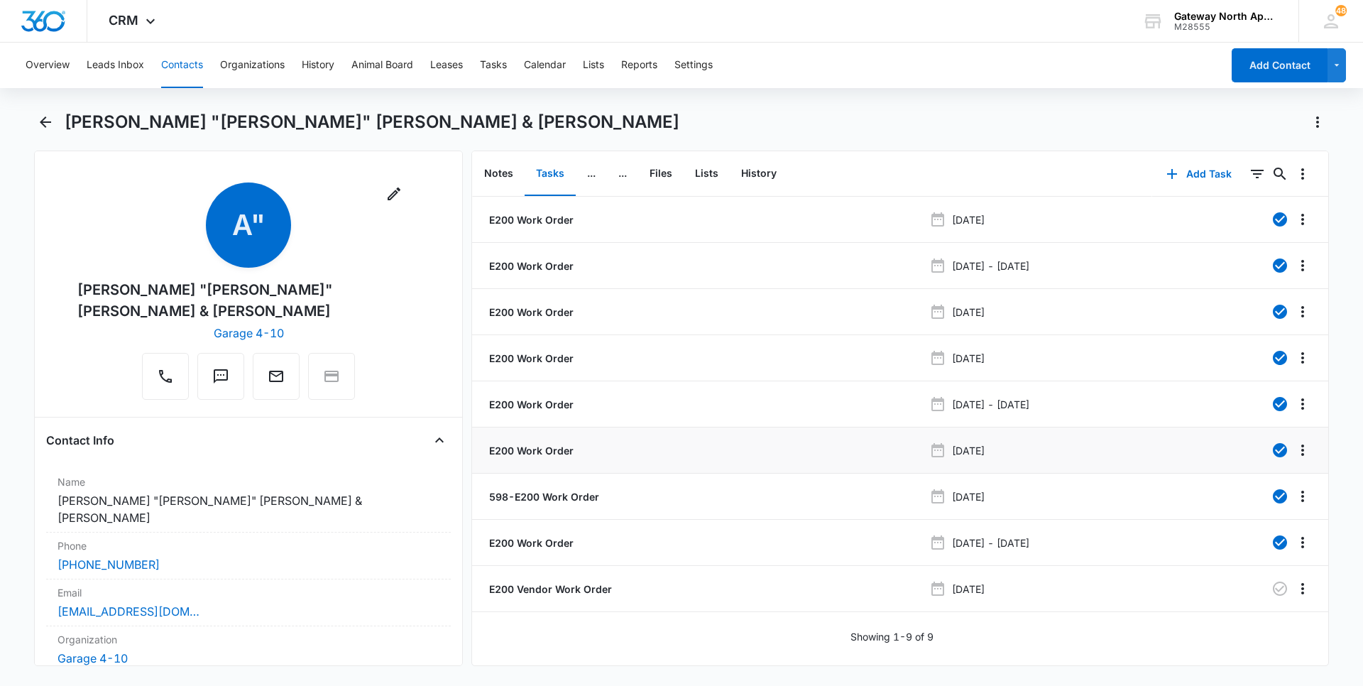
click at [552, 452] on p "E200 Work Order" at bounding box center [529, 450] width 87 height 15
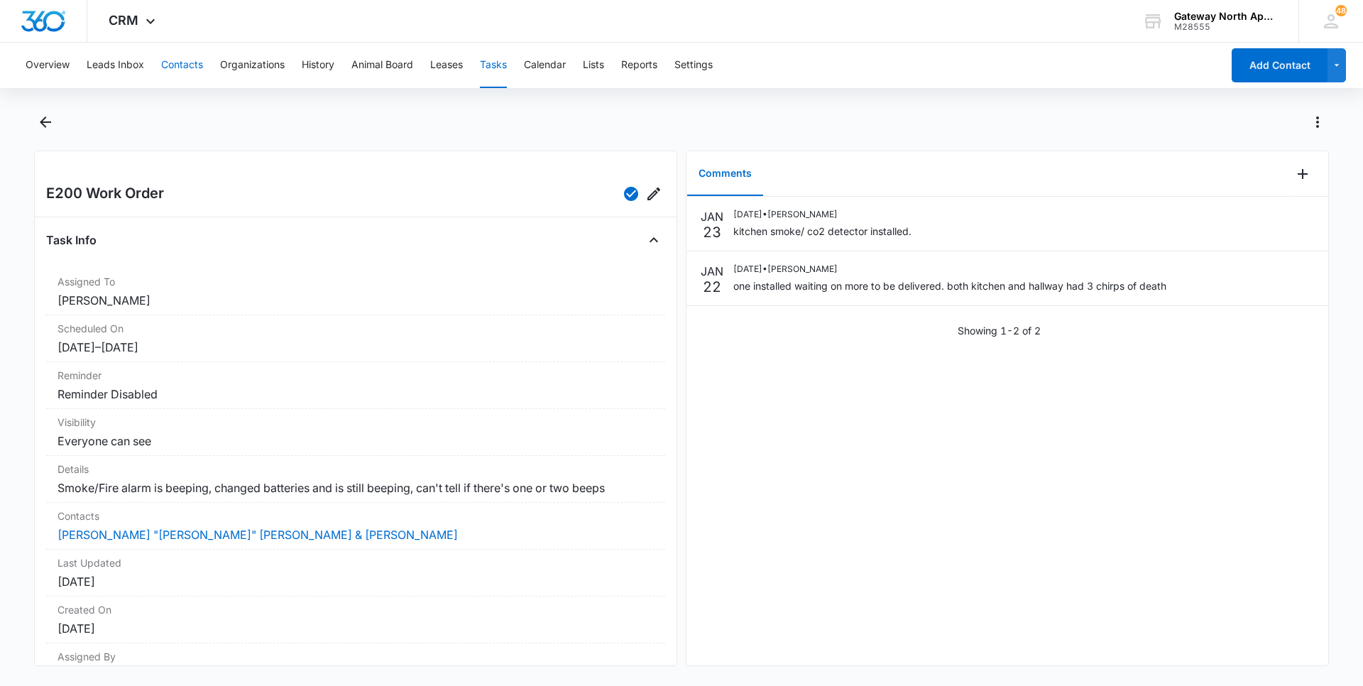
click at [176, 66] on button "Contacts" at bounding box center [182, 65] width 42 height 45
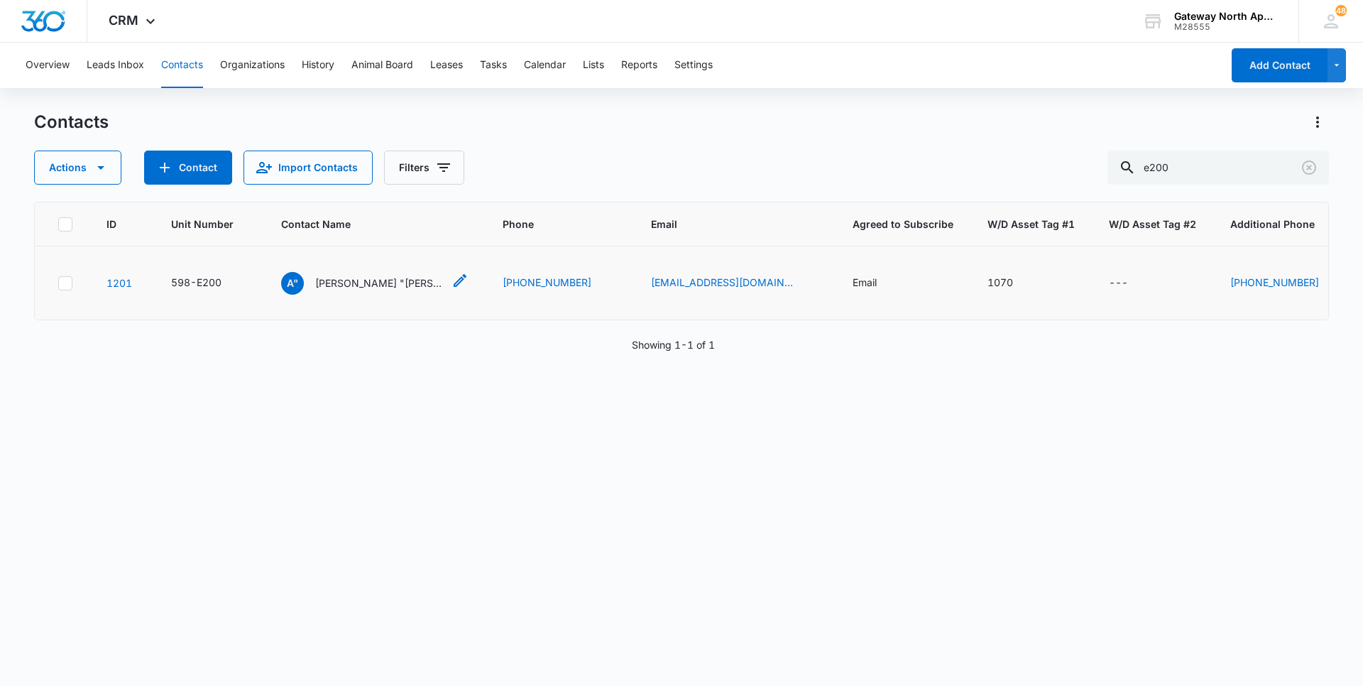
click at [410, 280] on p "Arturo "Nelson" Amaya & Christina Martinez" at bounding box center [379, 282] width 128 height 15
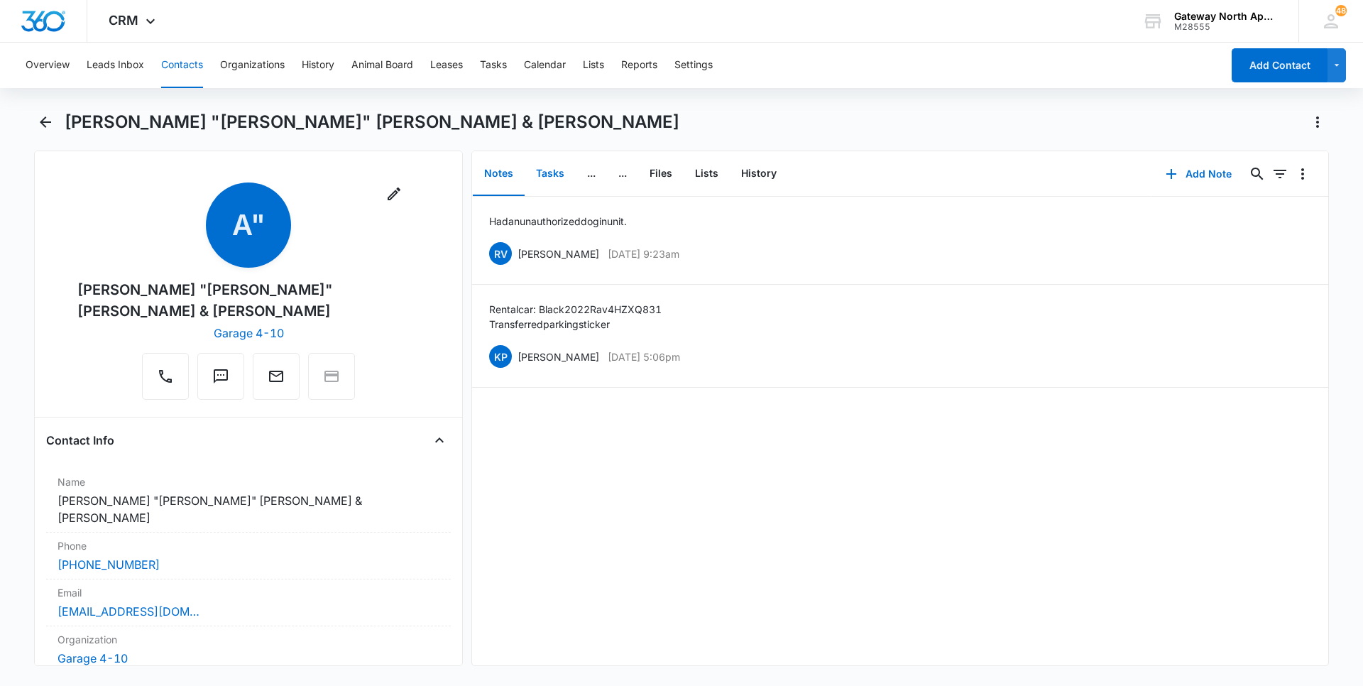
click at [556, 185] on button "Tasks" at bounding box center [550, 174] width 51 height 44
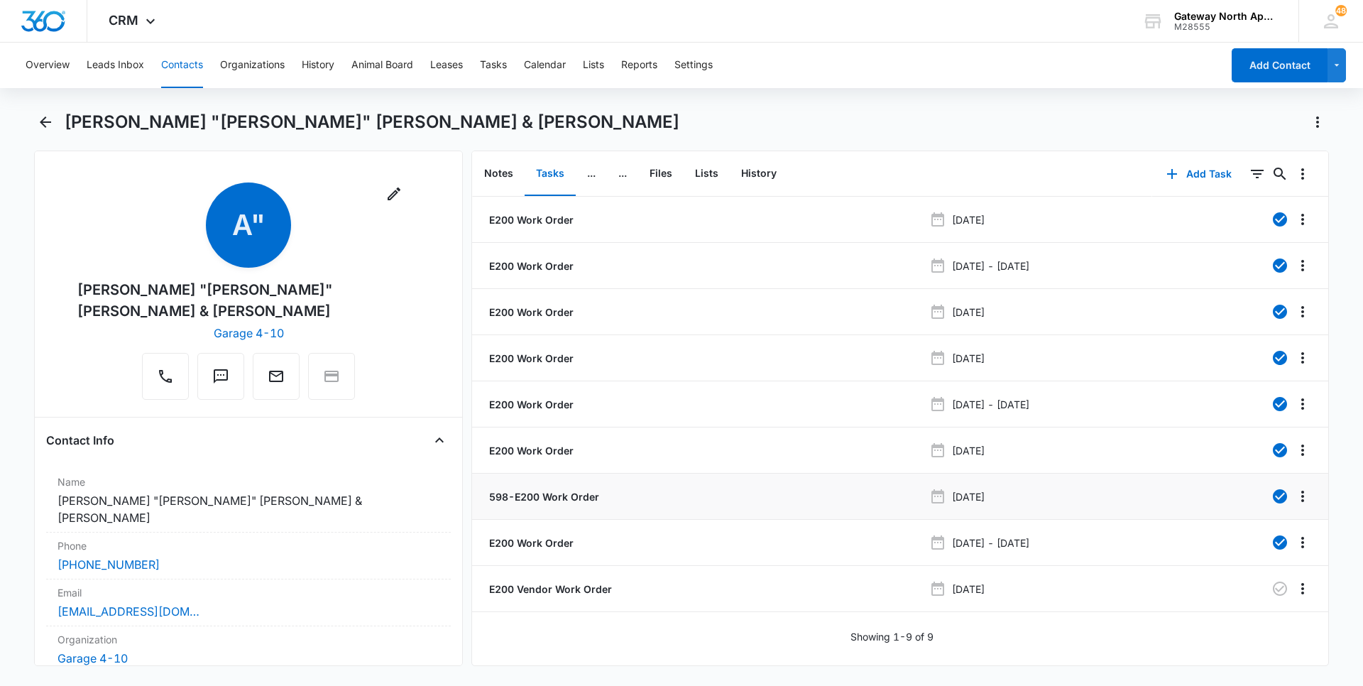
click at [540, 493] on p "598-E200 Work Order" at bounding box center [542, 496] width 113 height 15
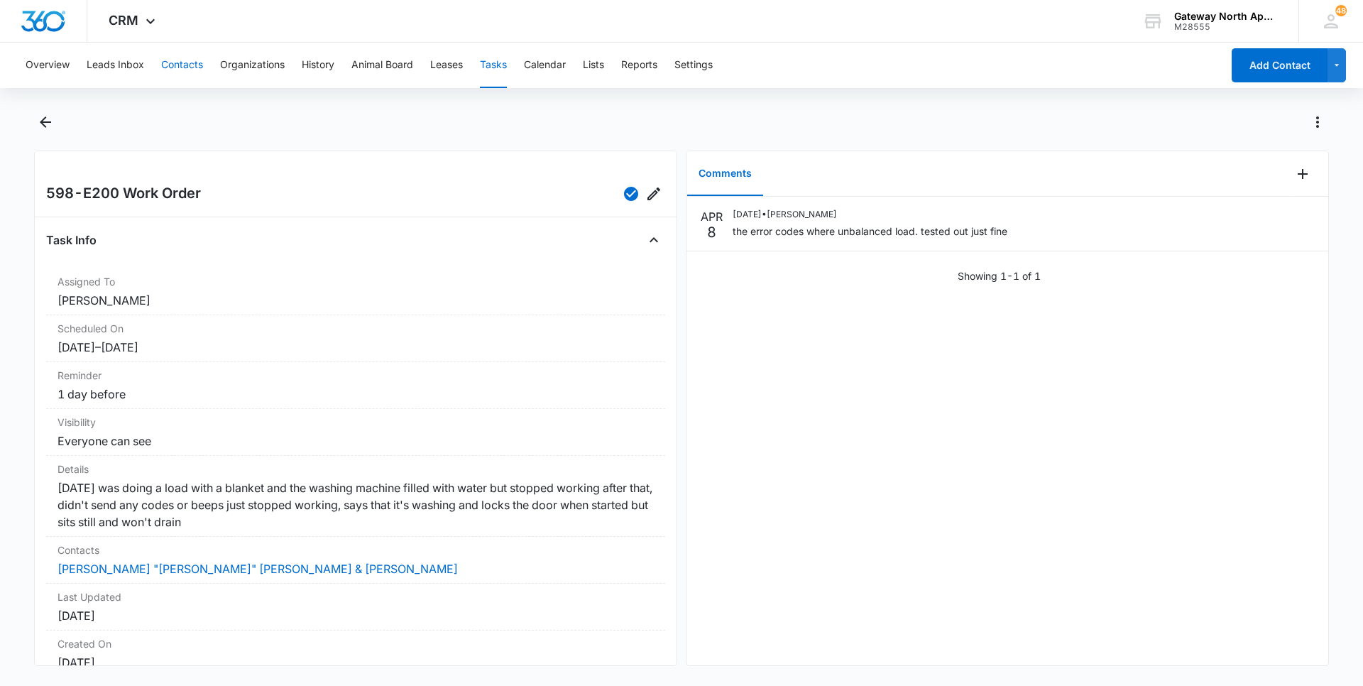
click at [190, 67] on button "Contacts" at bounding box center [182, 65] width 42 height 45
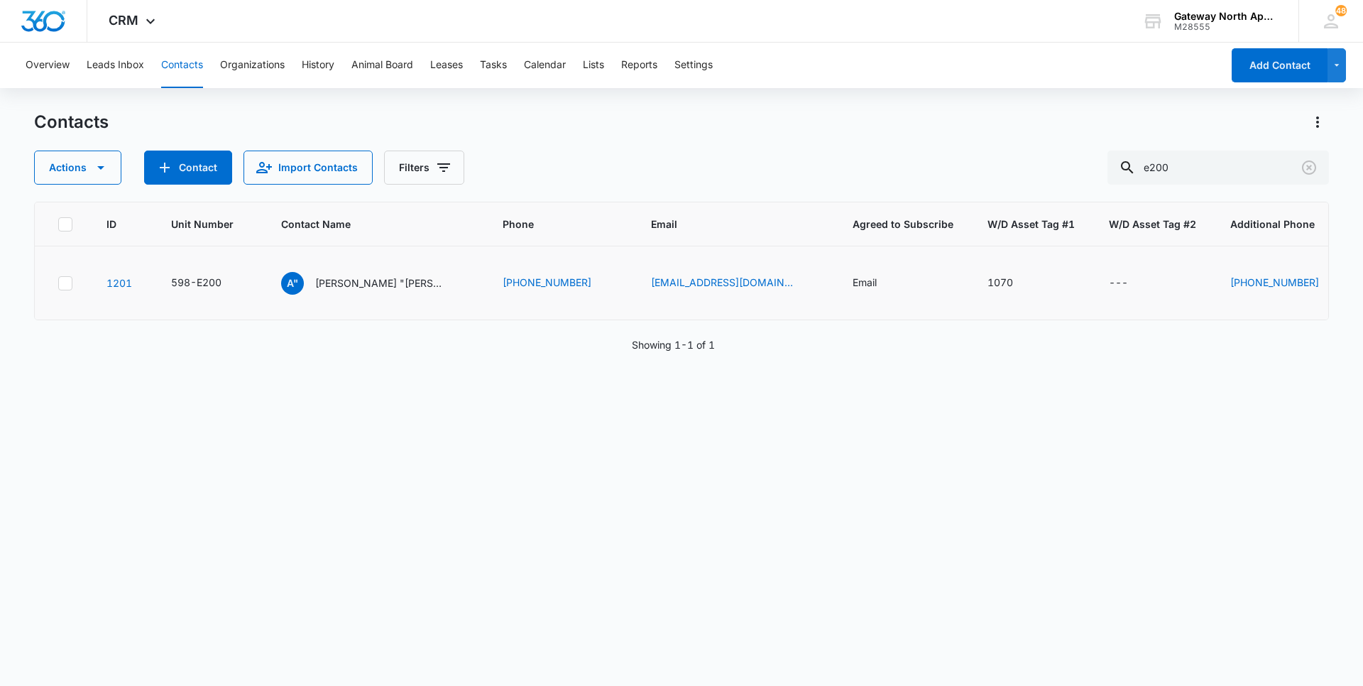
click at [378, 269] on td "A" Arturo "Nelson" Amaya & Christina Martinez" at bounding box center [375, 283] width 222 height 74
click at [377, 281] on p "Arturo "Nelson" Amaya & Christina Martinez" at bounding box center [379, 282] width 128 height 15
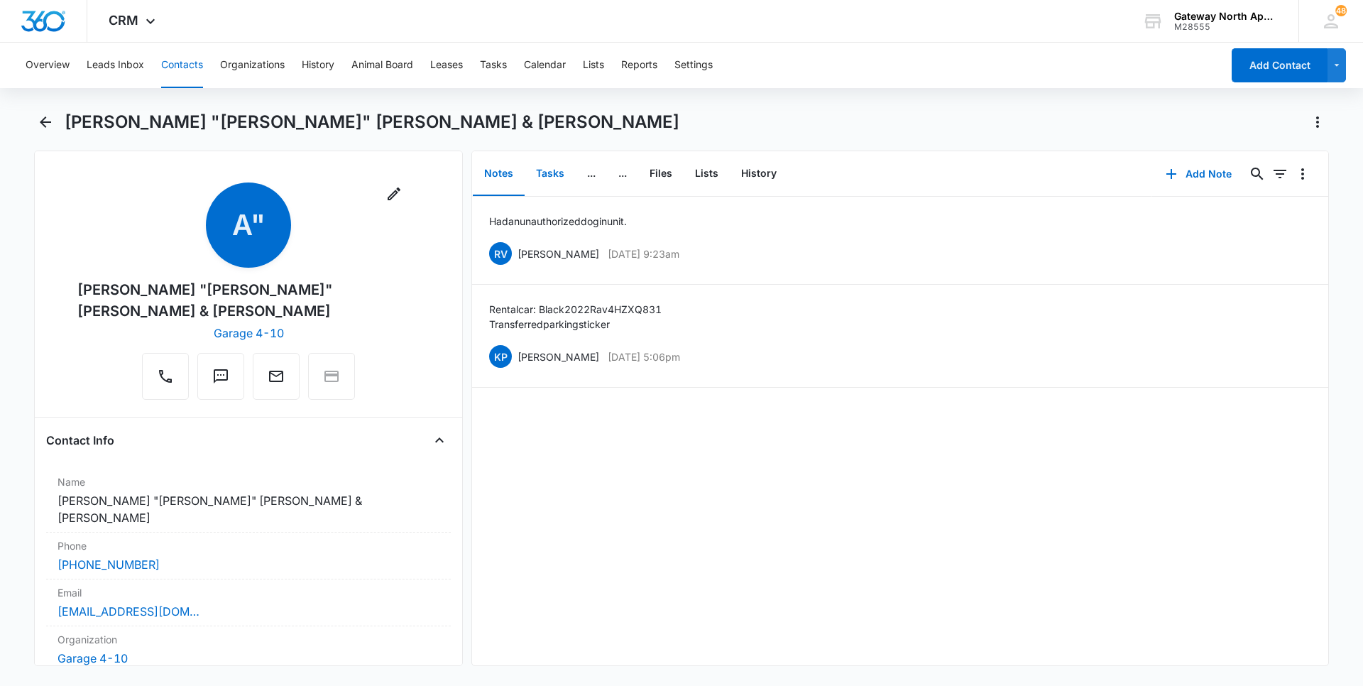
click at [529, 169] on button "Tasks" at bounding box center [550, 174] width 51 height 44
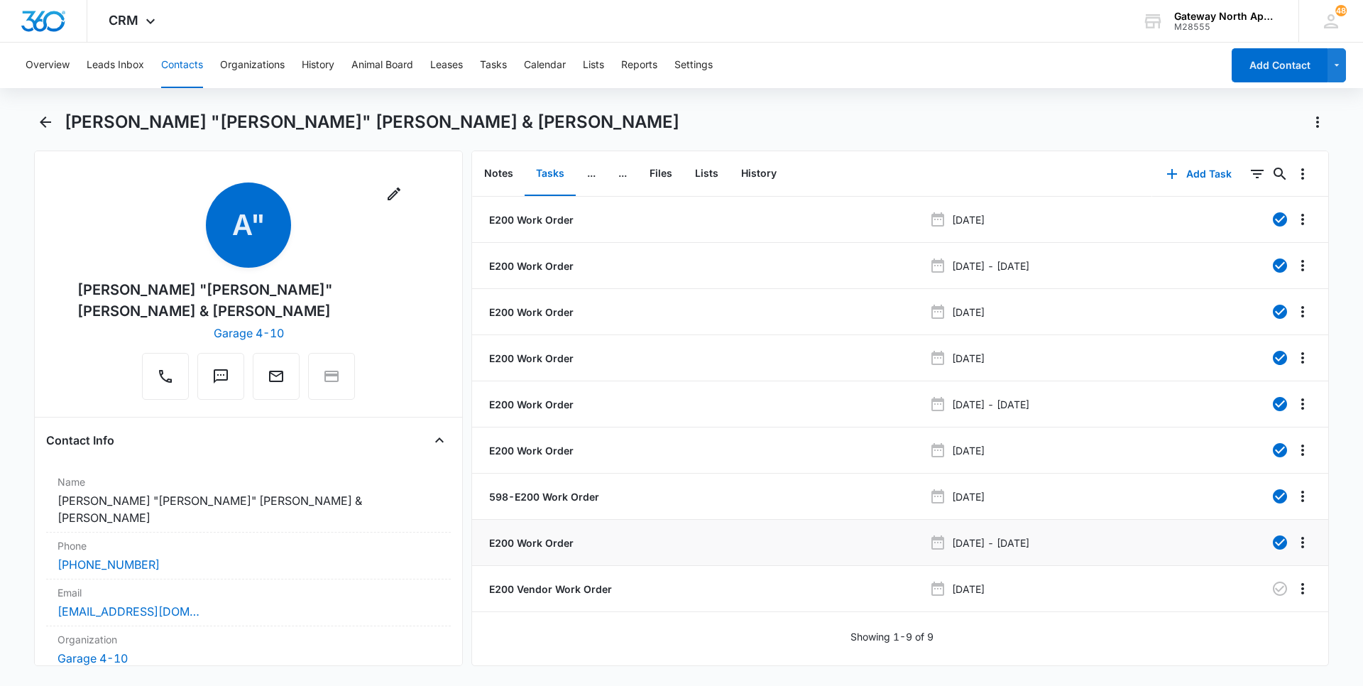
click at [529, 541] on p "E200 Work Order" at bounding box center [529, 542] width 87 height 15
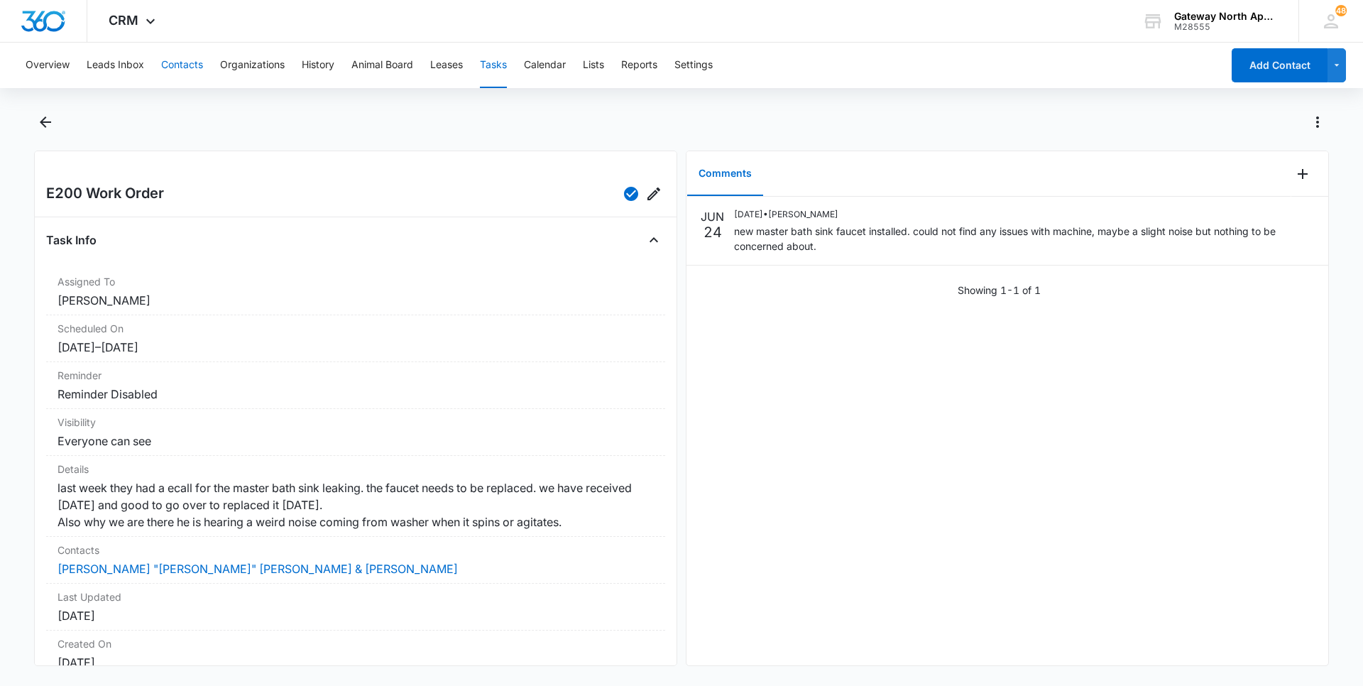
click at [182, 65] on button "Contacts" at bounding box center [182, 65] width 42 height 45
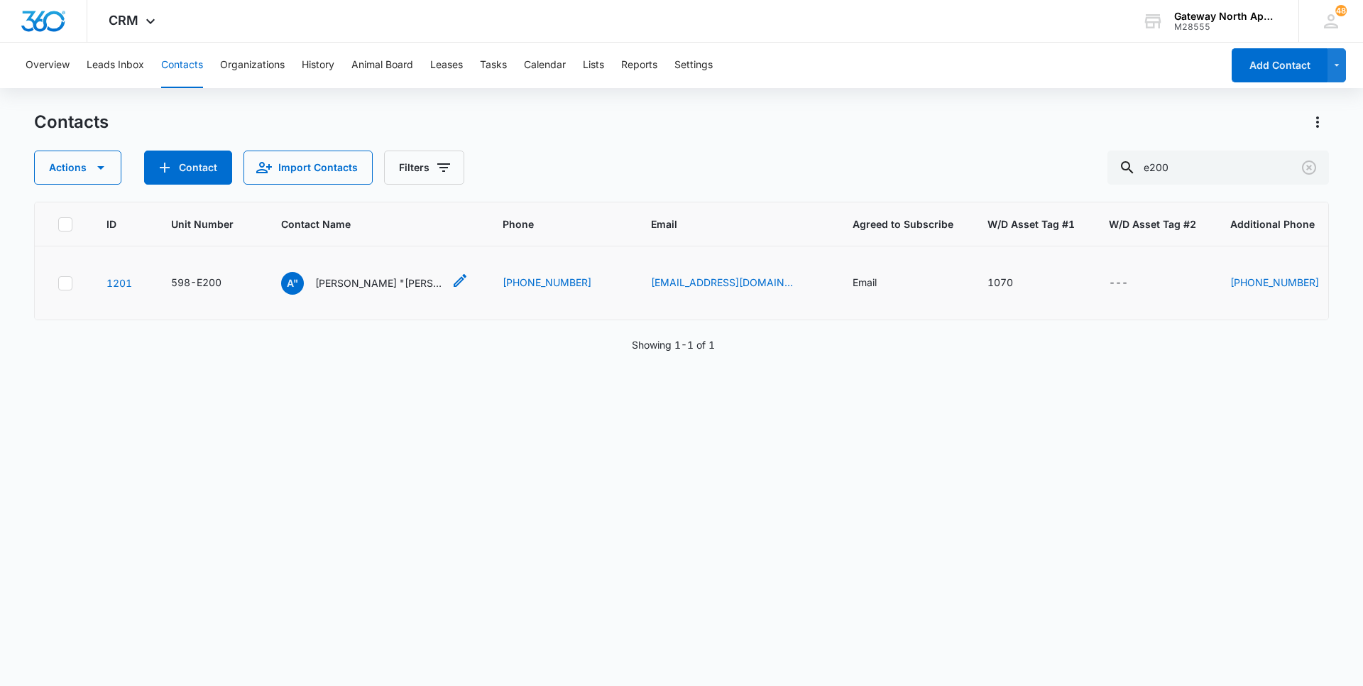
click at [352, 278] on p "Arturo "Nelson" Amaya & Christina Martinez" at bounding box center [379, 282] width 128 height 15
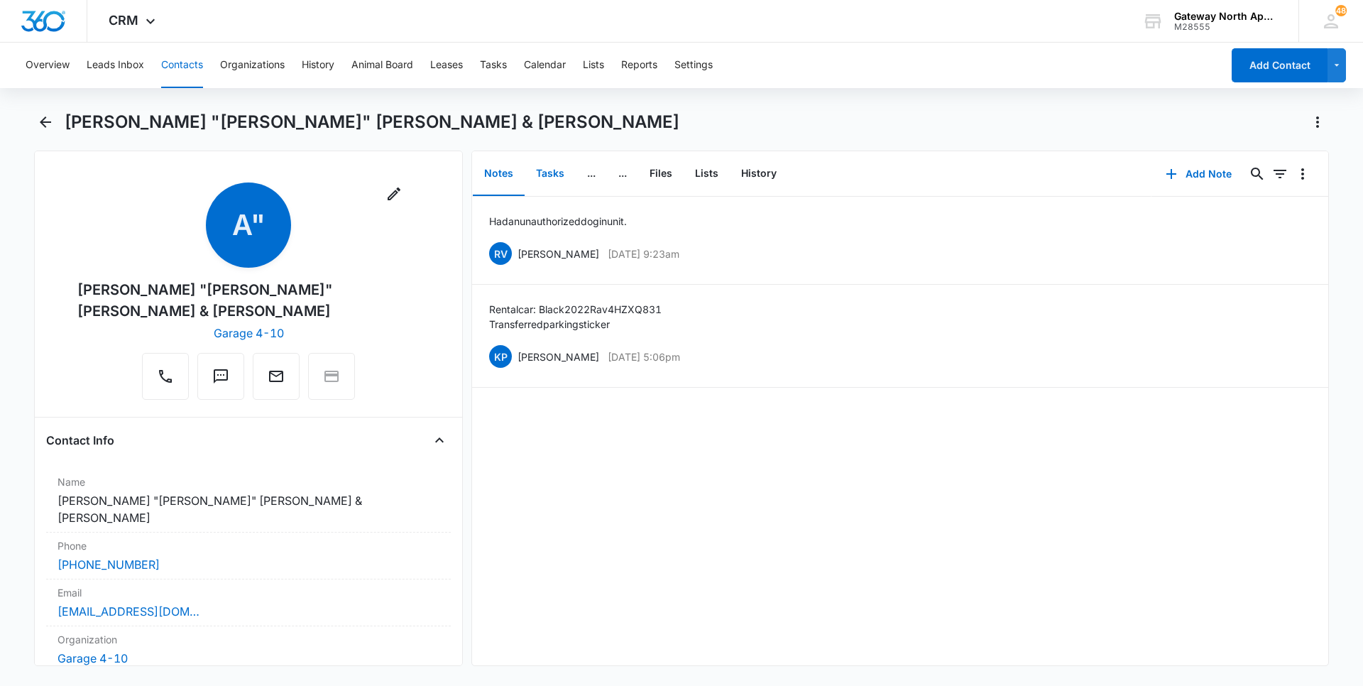
click at [545, 174] on button "Tasks" at bounding box center [550, 174] width 51 height 44
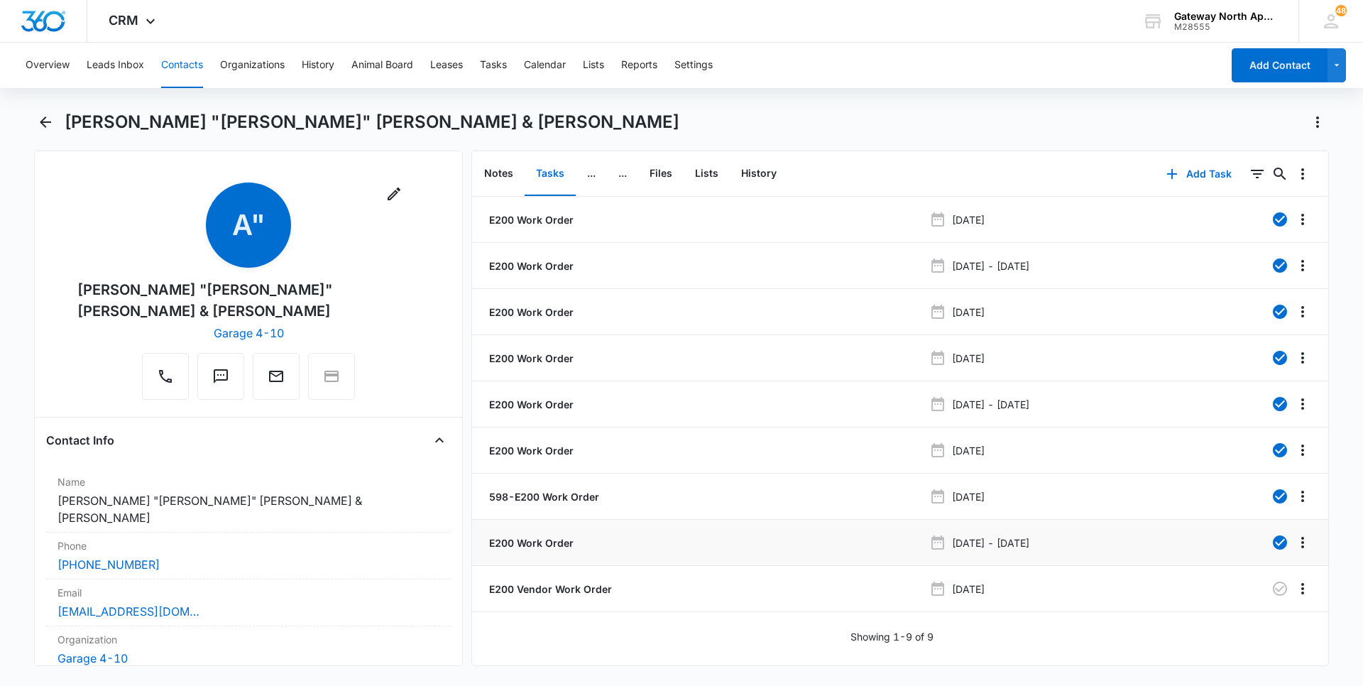
click at [555, 541] on p "E200 Work Order" at bounding box center [529, 542] width 87 height 15
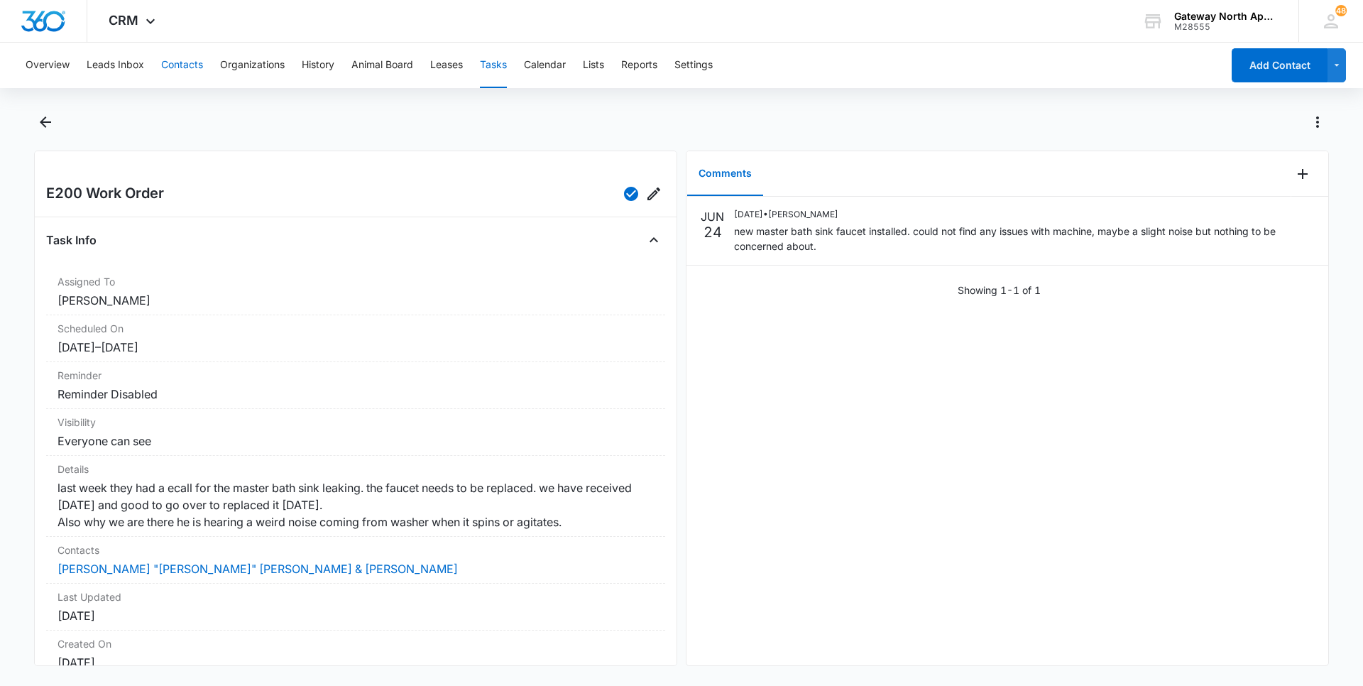
click at [184, 62] on button "Contacts" at bounding box center [182, 65] width 42 height 45
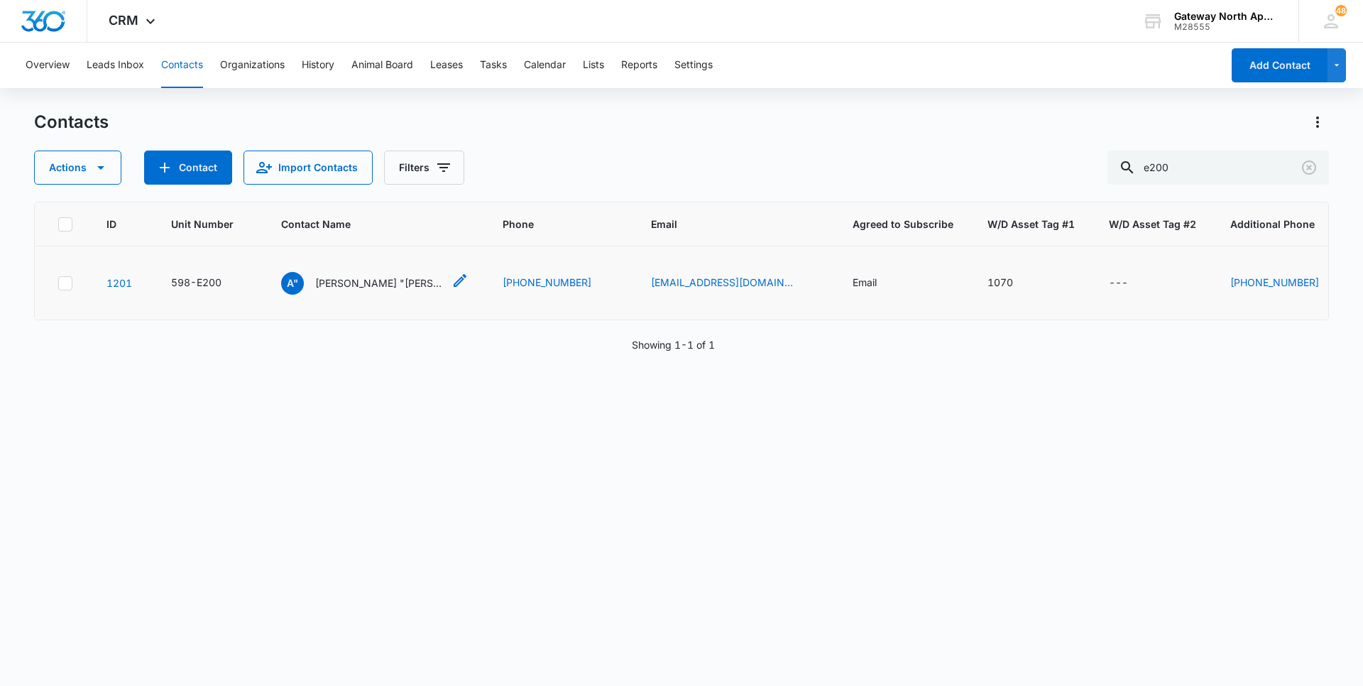
click at [377, 278] on p "Arturo "Nelson" Amaya & Christina Martinez" at bounding box center [379, 282] width 128 height 15
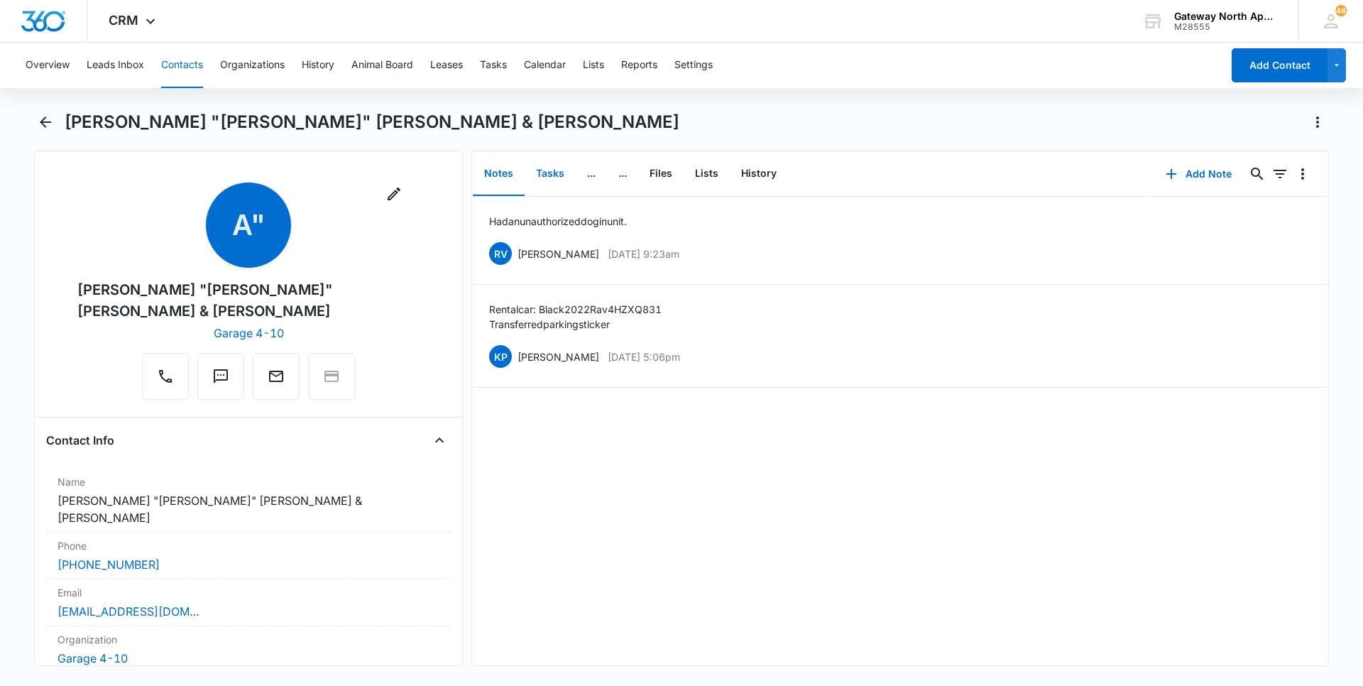
click at [543, 173] on button "Tasks" at bounding box center [550, 174] width 51 height 44
